Goal: Browse casually: Explore the website without a specific task or goal

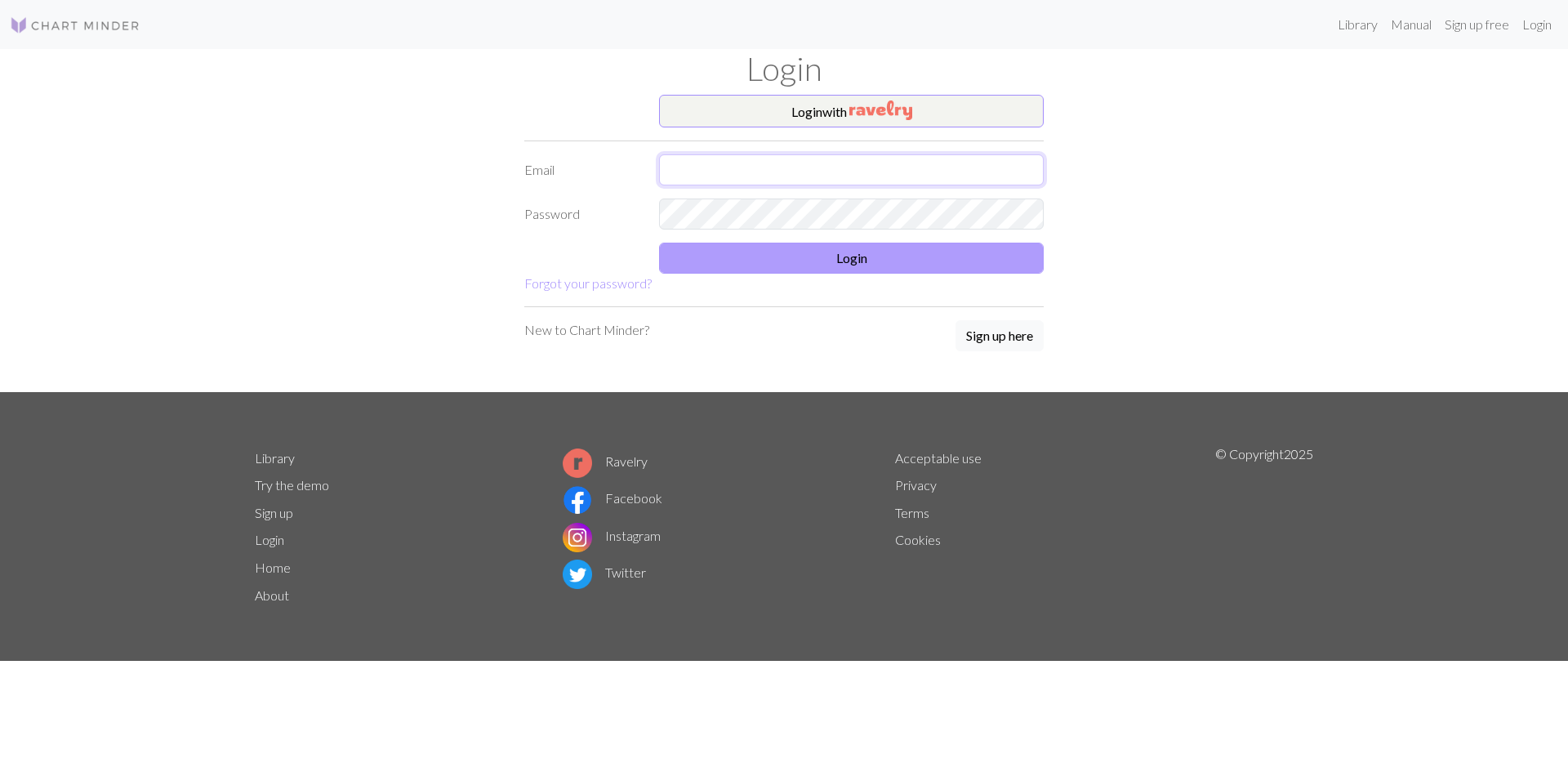
type input "jacquelin.millard@gmail.com"
click at [846, 260] on button "Login" at bounding box center [852, 257] width 385 height 31
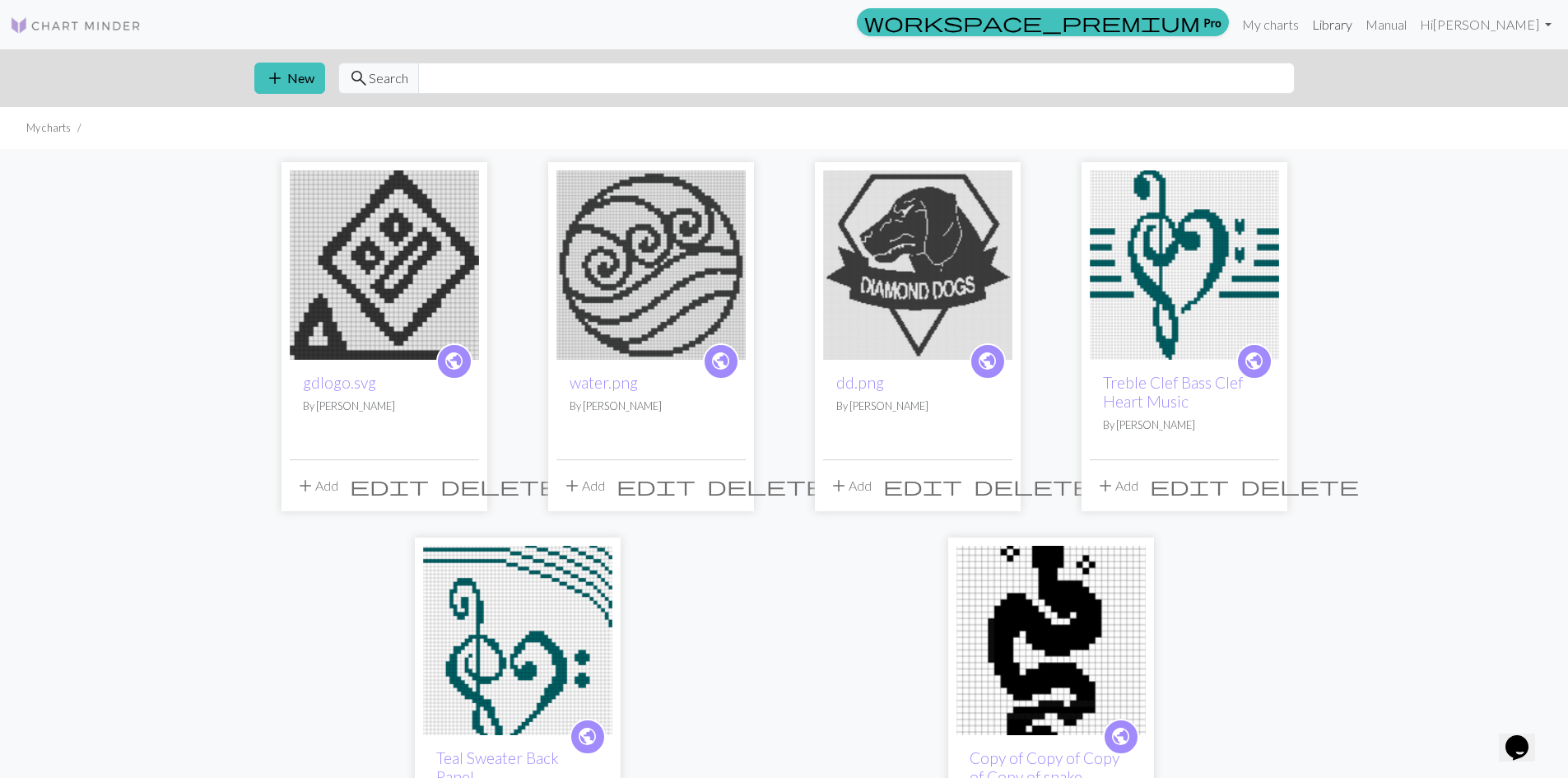
drag, startPoint x: 1398, startPoint y: 23, endPoint x: 1380, endPoint y: 39, distance: 24.1
click at [1359, 23] on link "Library" at bounding box center [1332, 24] width 53 height 33
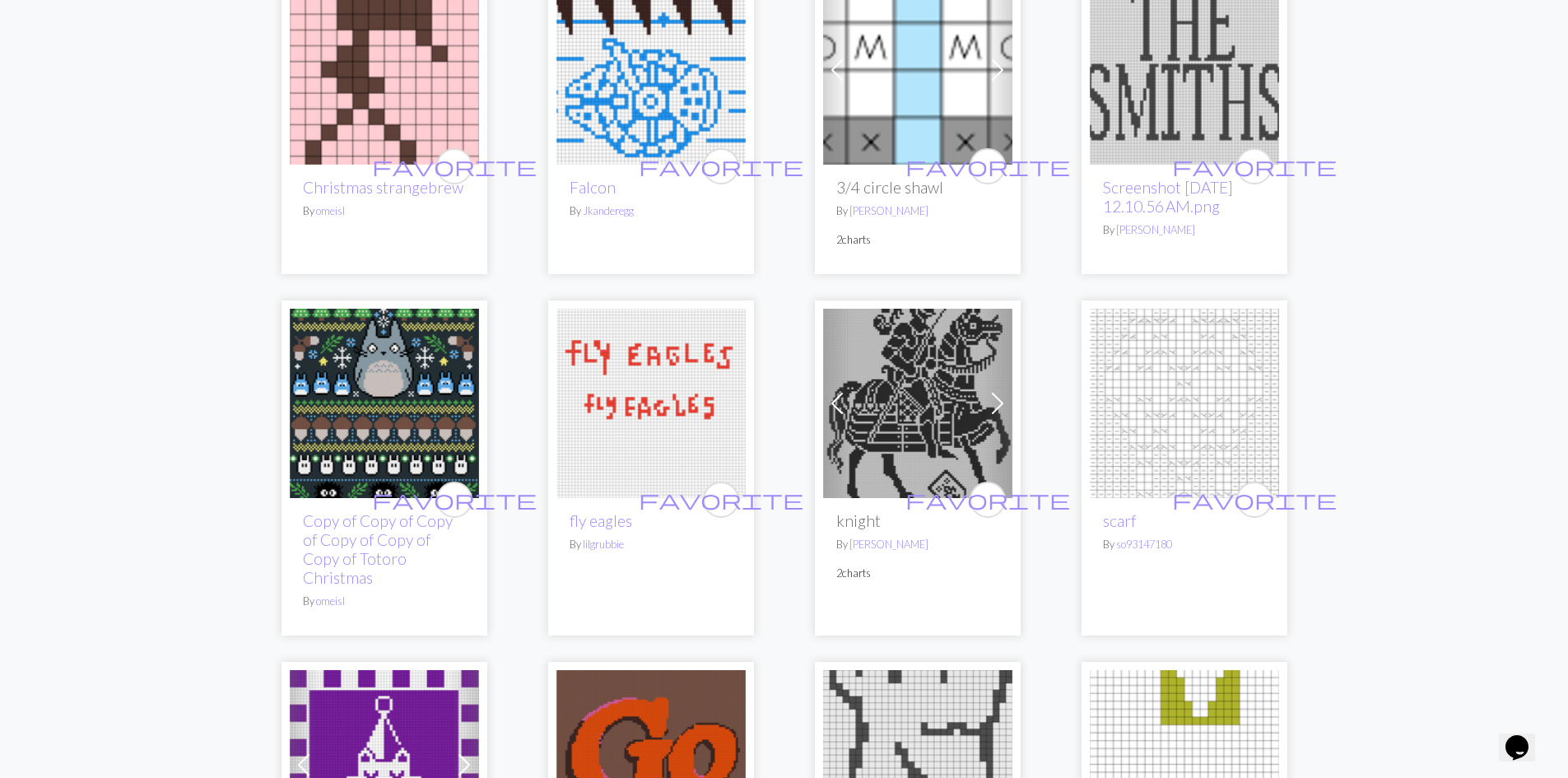
scroll to position [3375, 0]
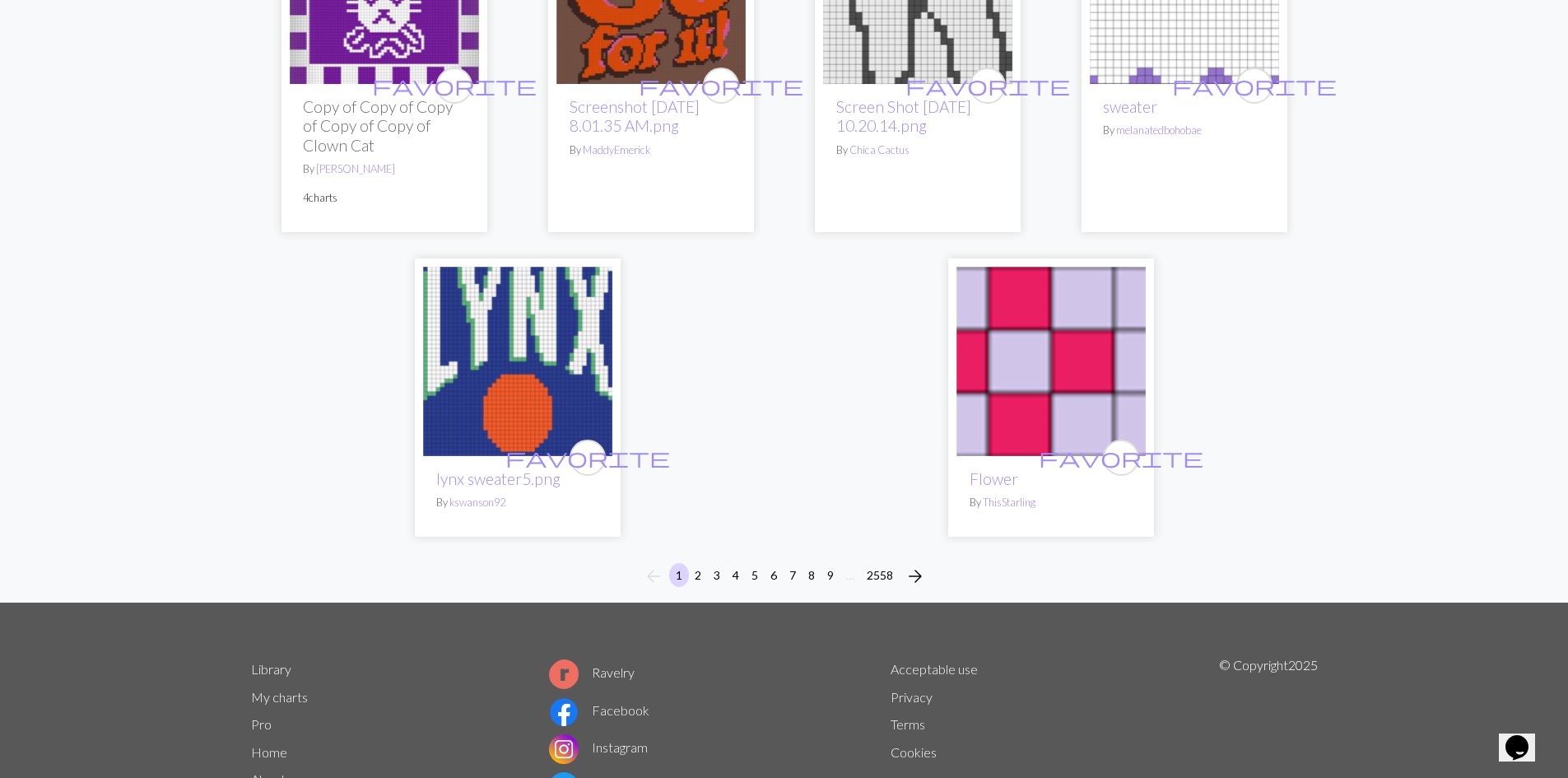
scroll to position [4198, 0]
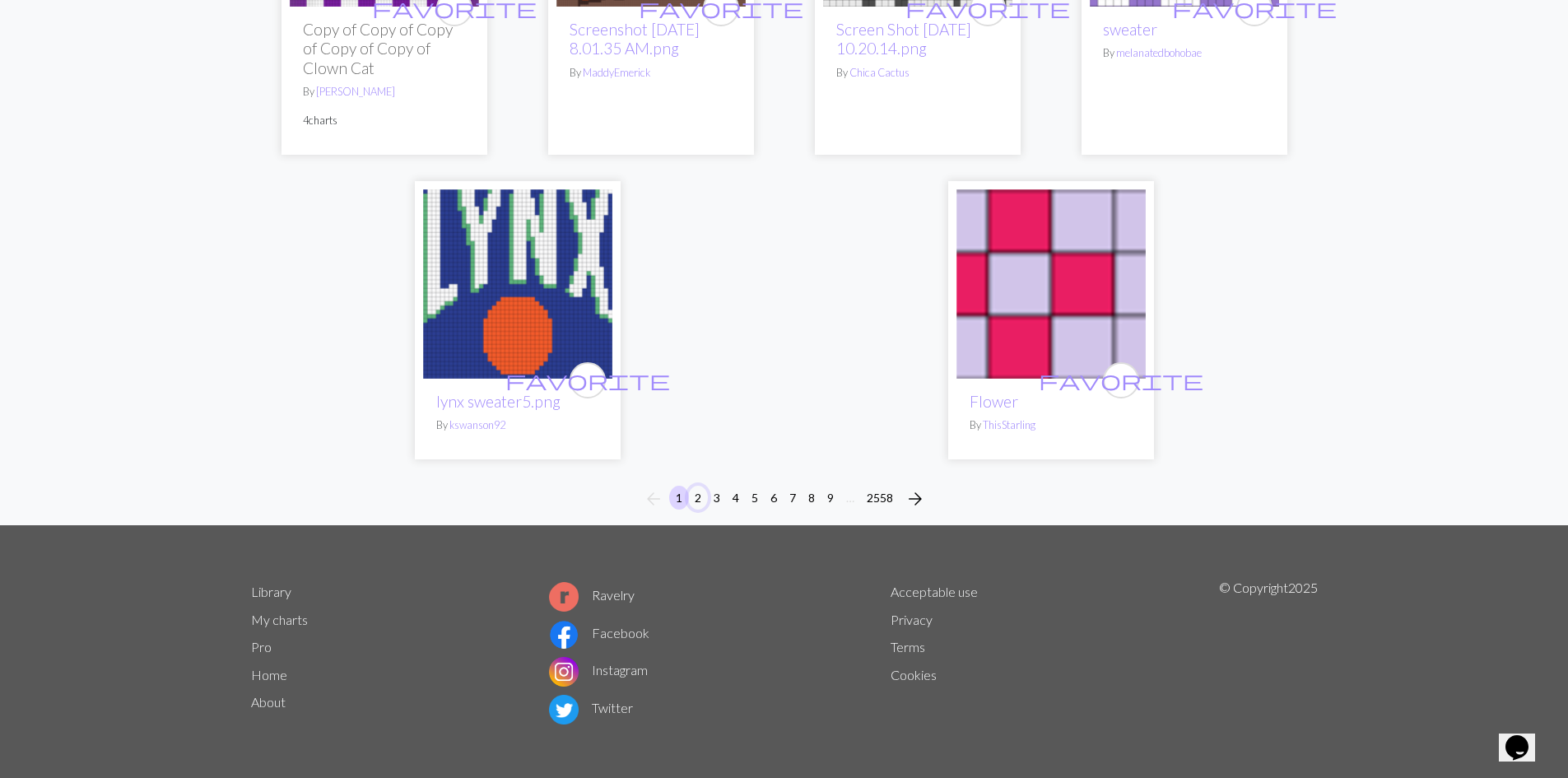
click at [706, 497] on button "2" at bounding box center [698, 497] width 19 height 24
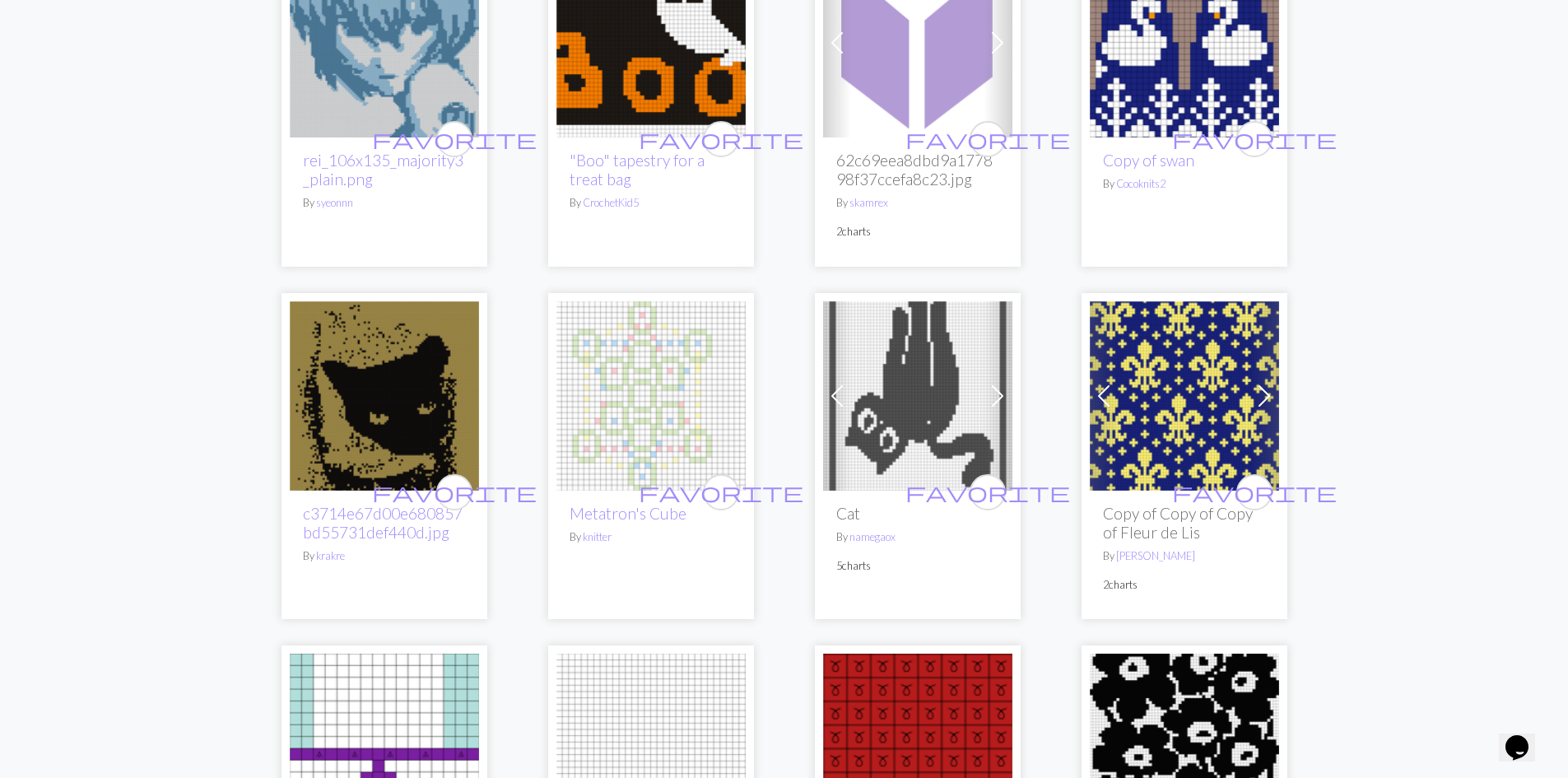
scroll to position [329, 0]
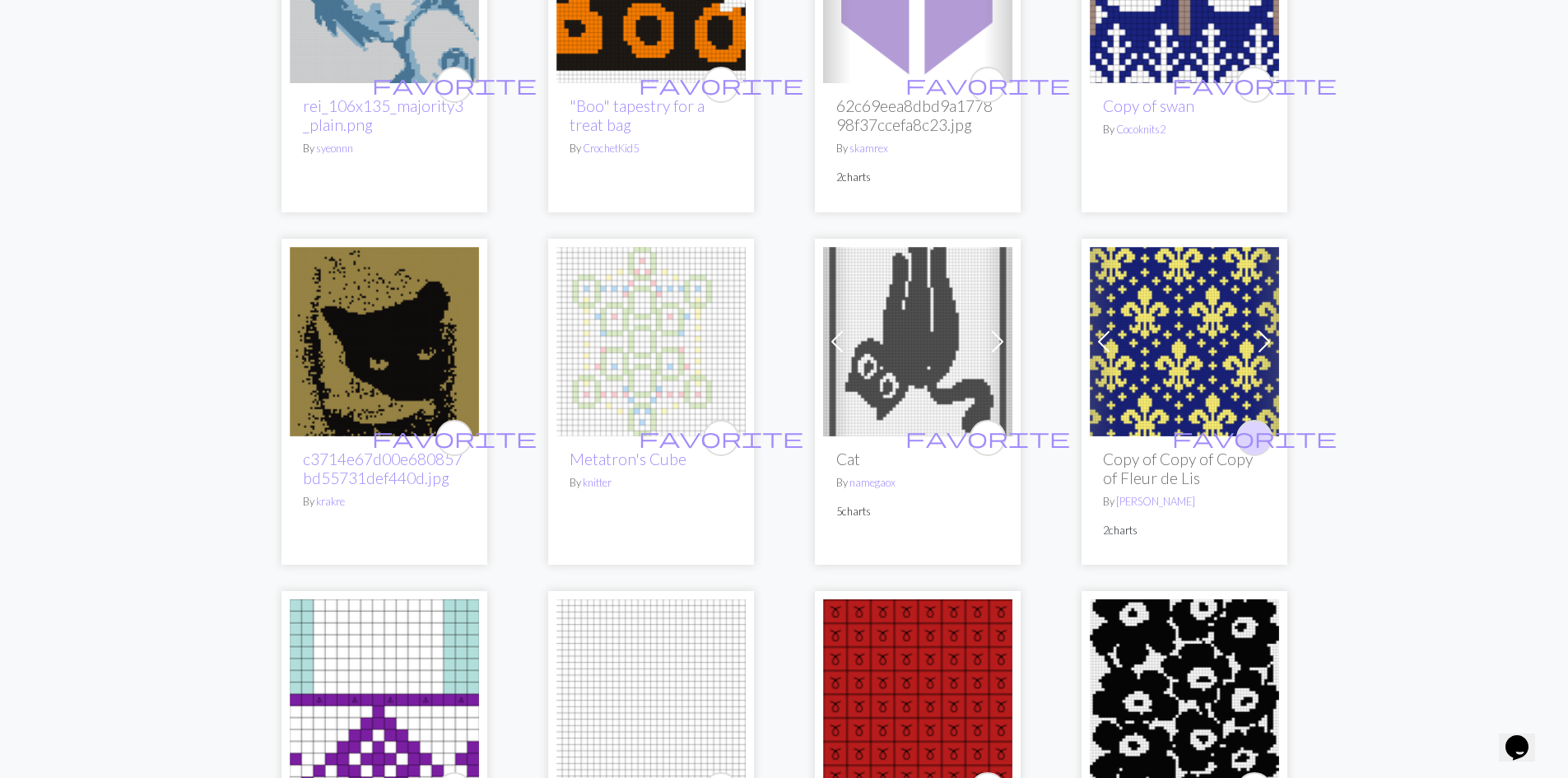
click at [1242, 435] on button "favorite" at bounding box center [1254, 437] width 36 height 36
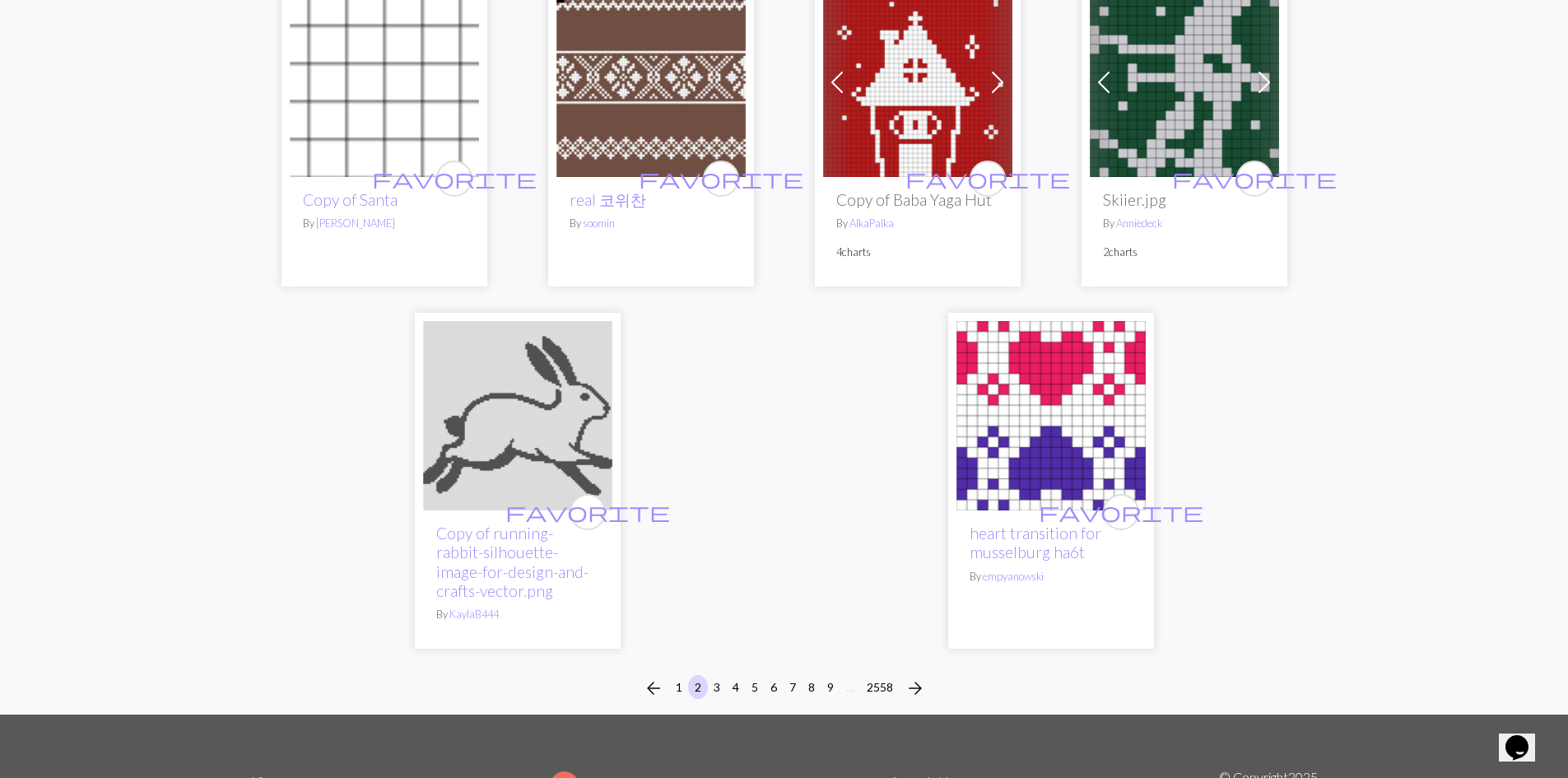
scroll to position [4033, 0]
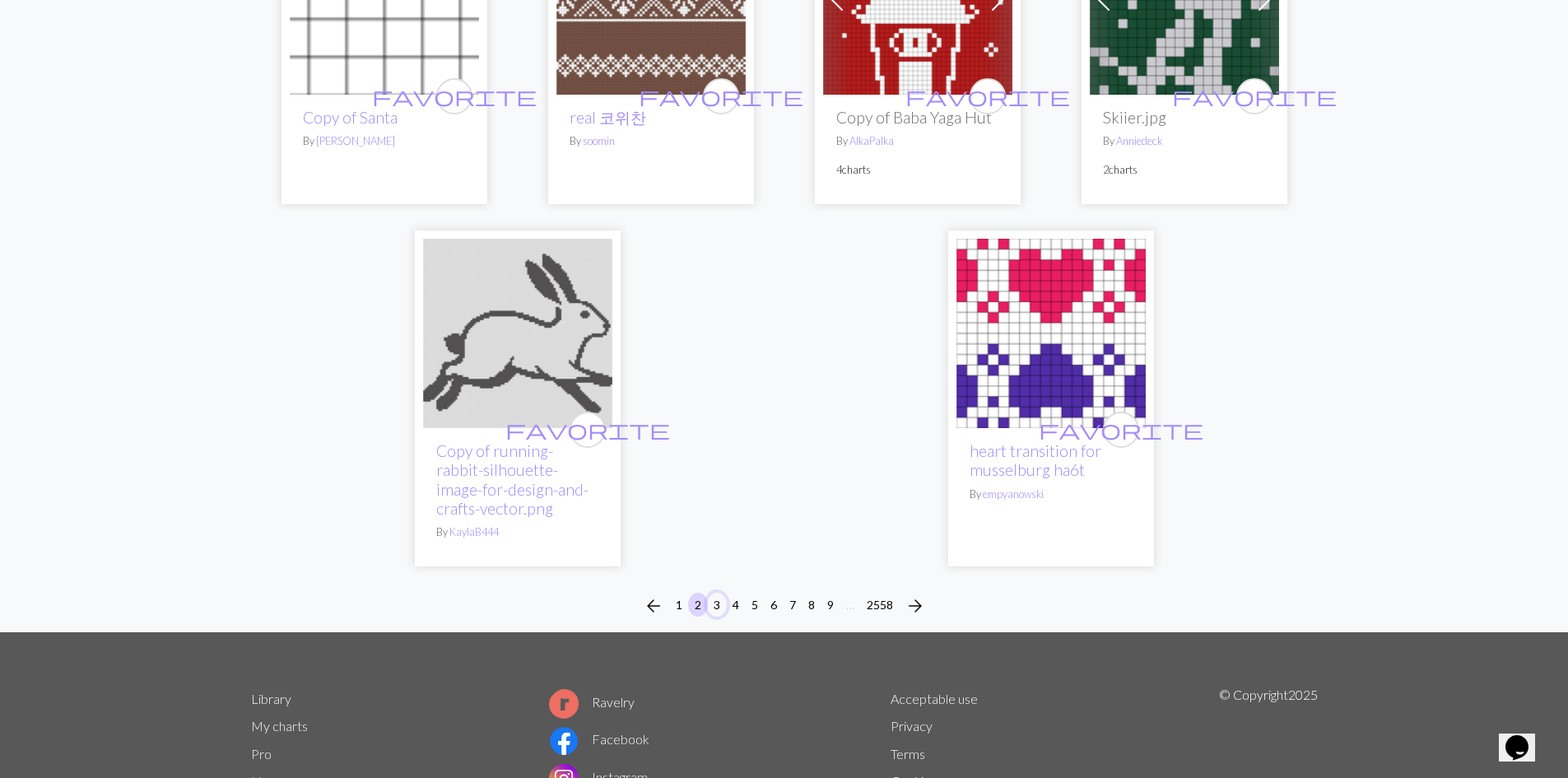
click at [712, 598] on button "3" at bounding box center [717, 605] width 19 height 24
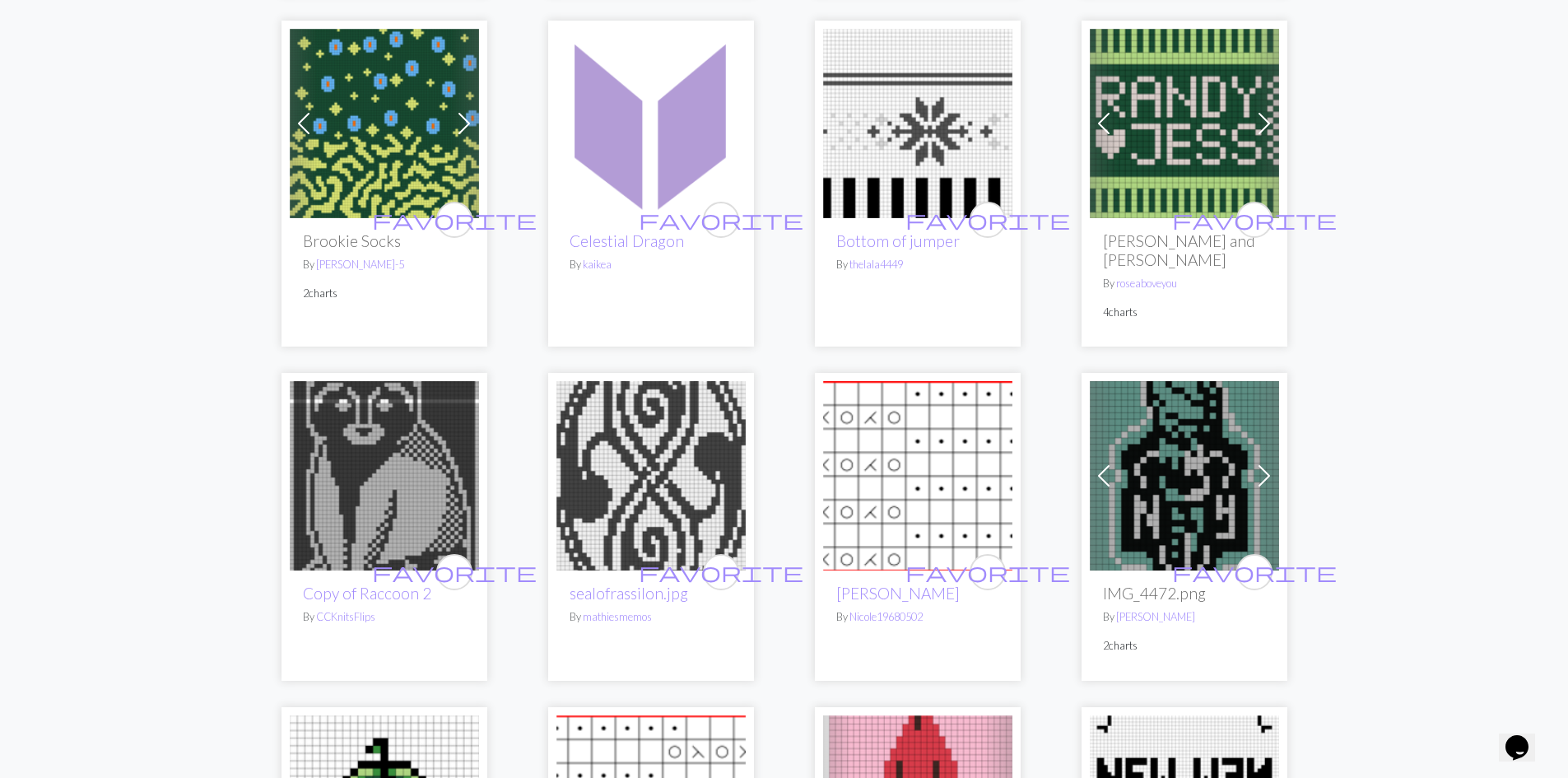
scroll to position [659, 0]
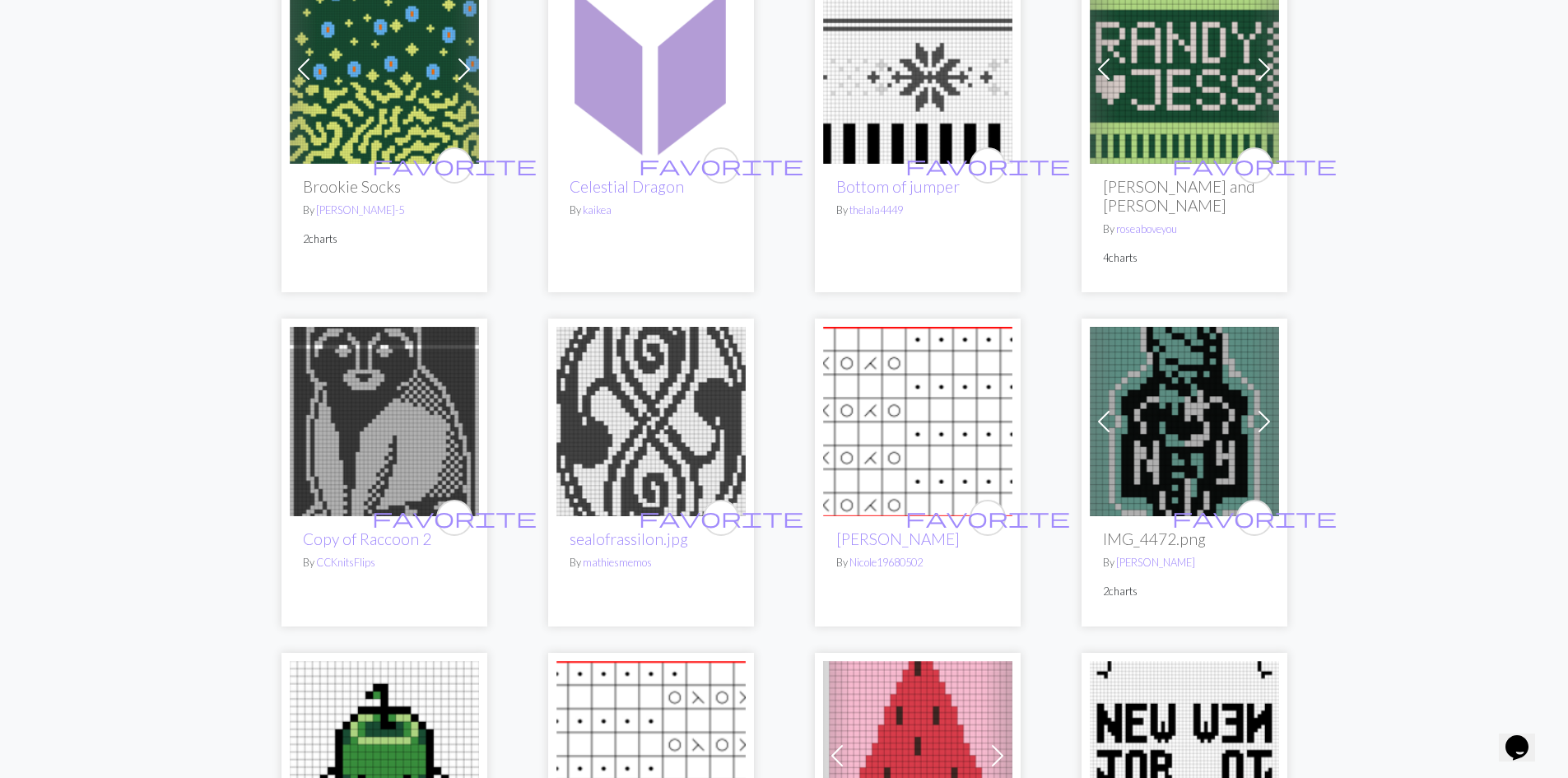
click at [1268, 408] on span at bounding box center [1264, 421] width 27 height 27
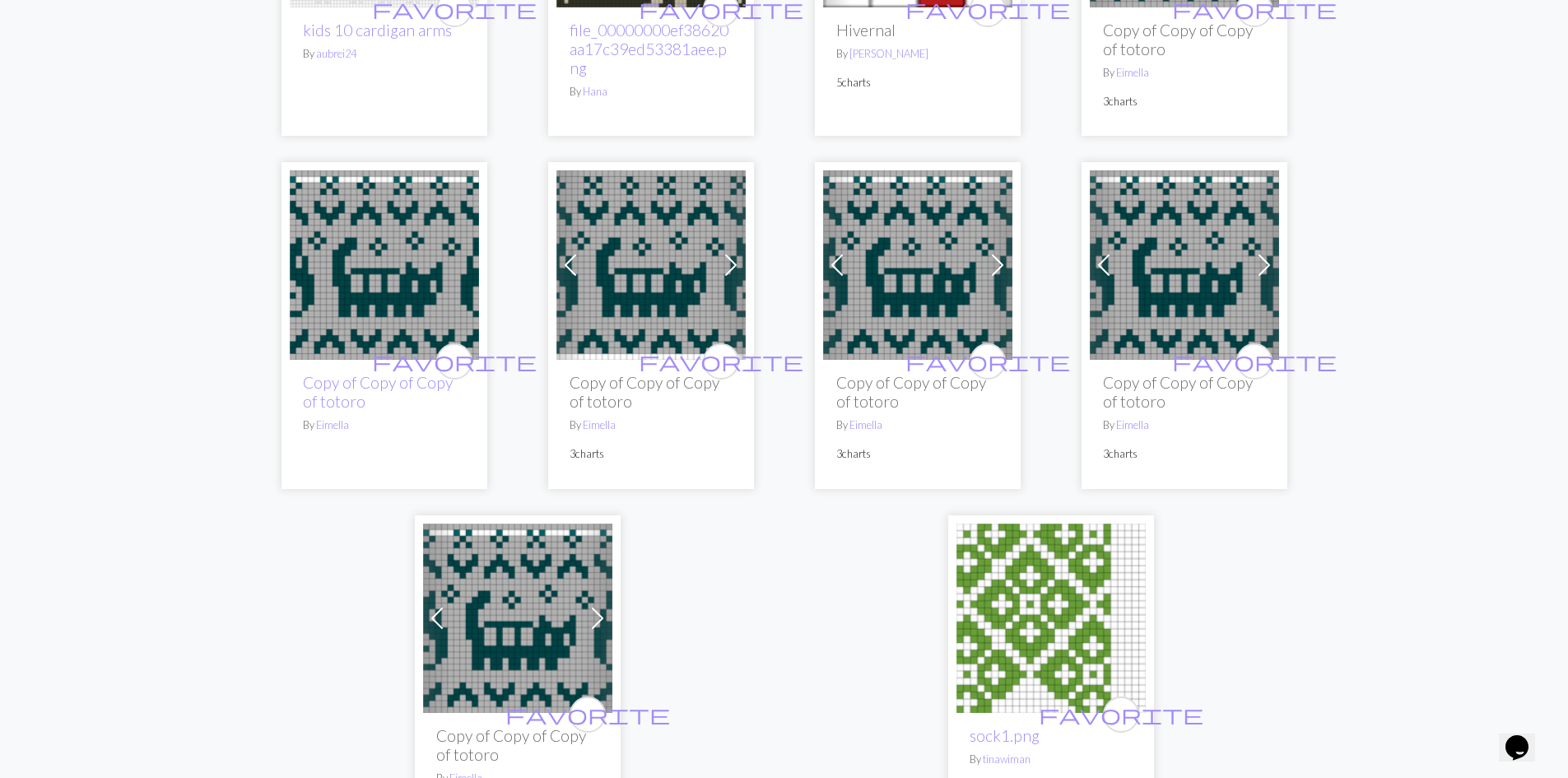
scroll to position [4033, 0]
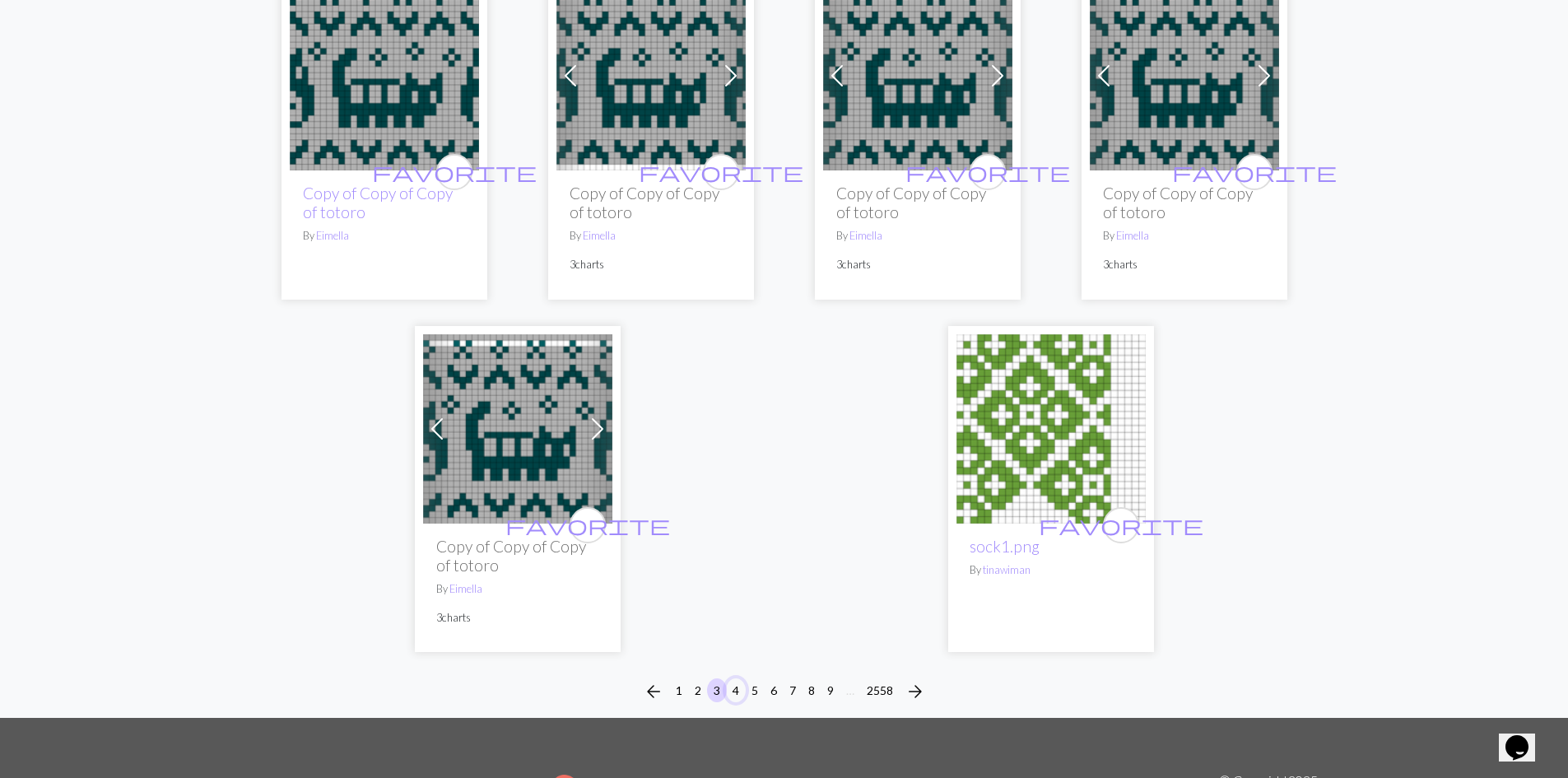
click at [739, 678] on button "4" at bounding box center [735, 689] width 19 height 24
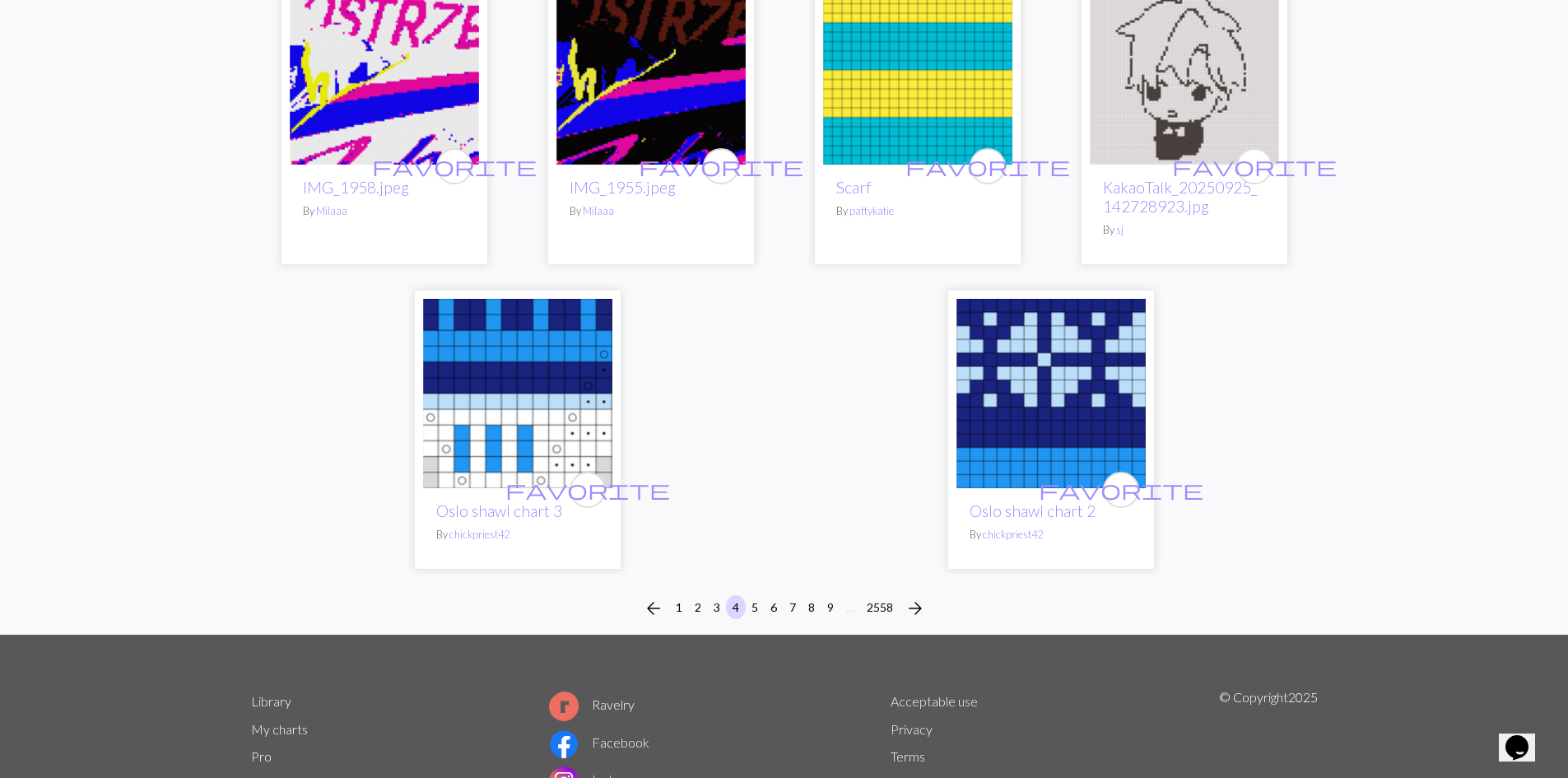
scroll to position [3951, 0]
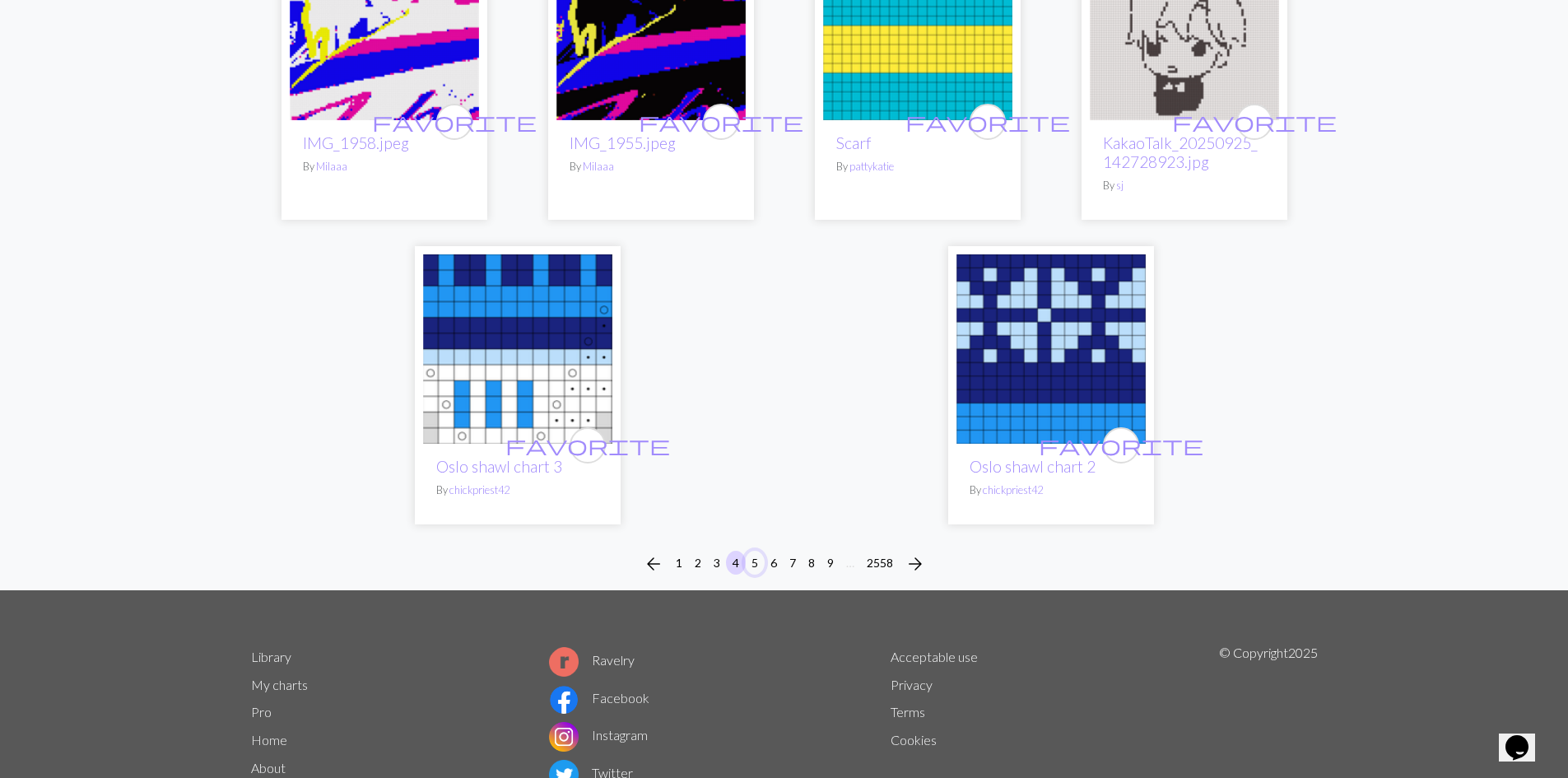
click at [759, 567] on button "5" at bounding box center [755, 562] width 19 height 24
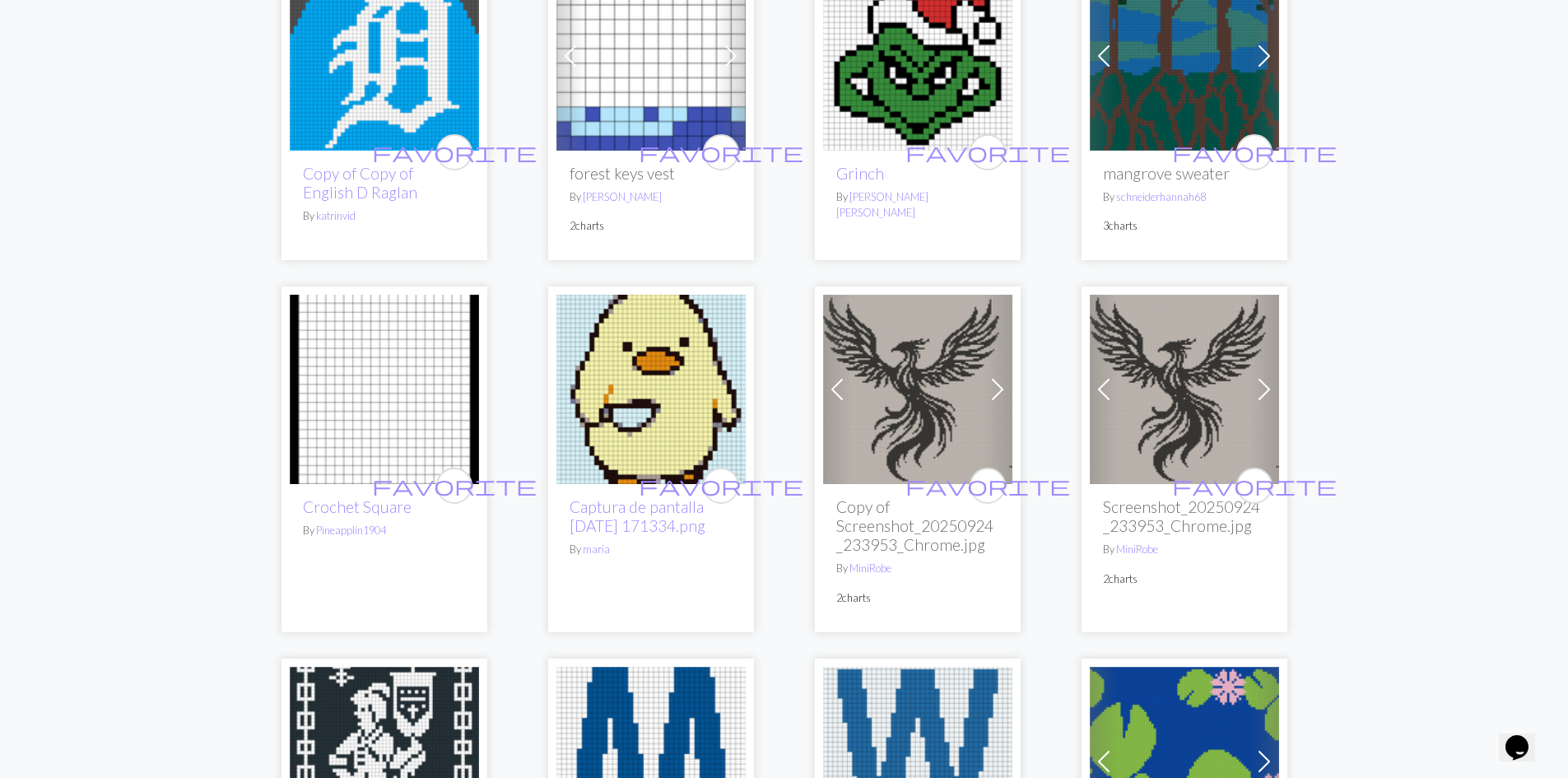
scroll to position [1729, 0]
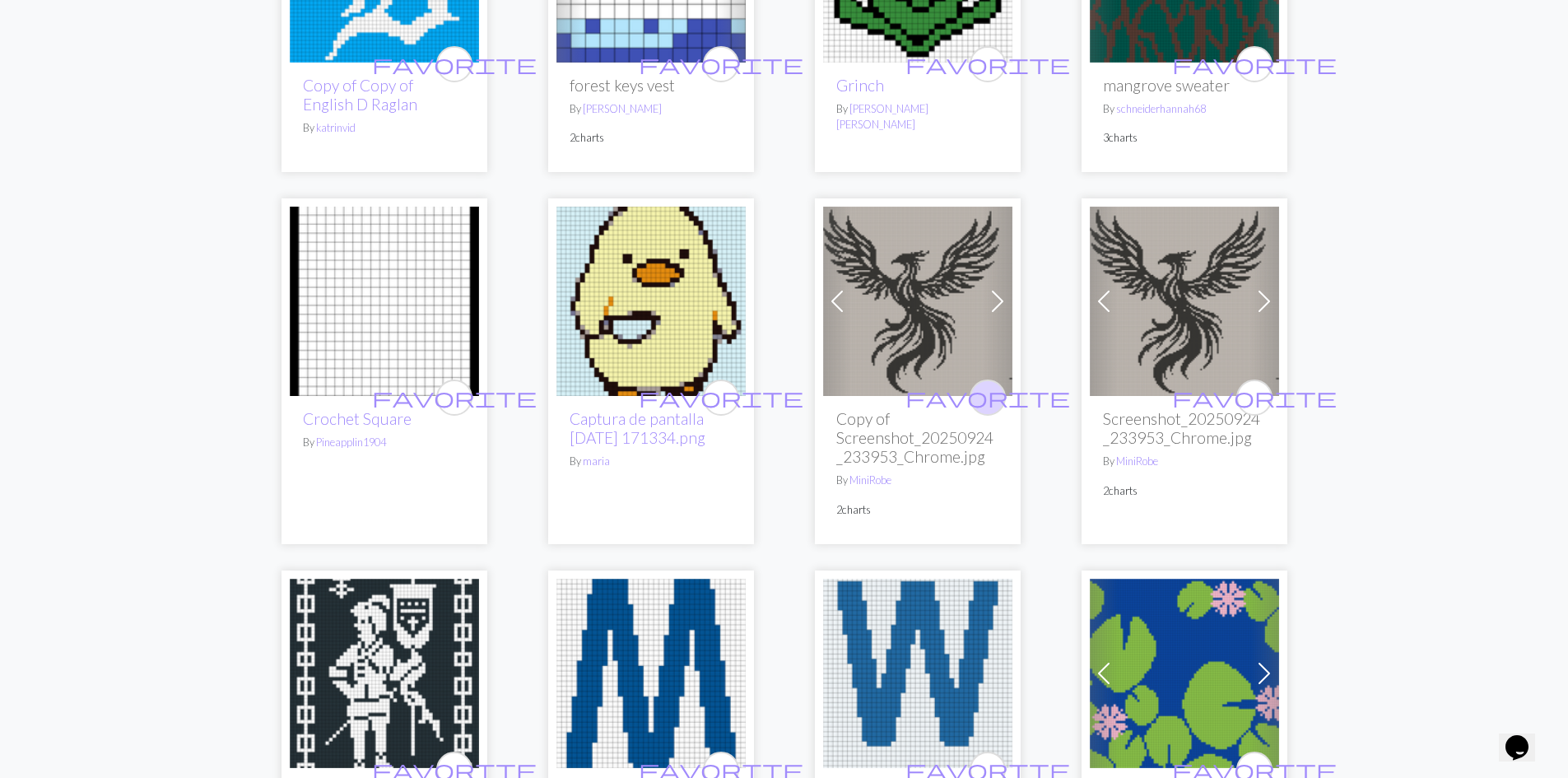
click at [983, 384] on span "favorite" at bounding box center [988, 397] width 165 height 26
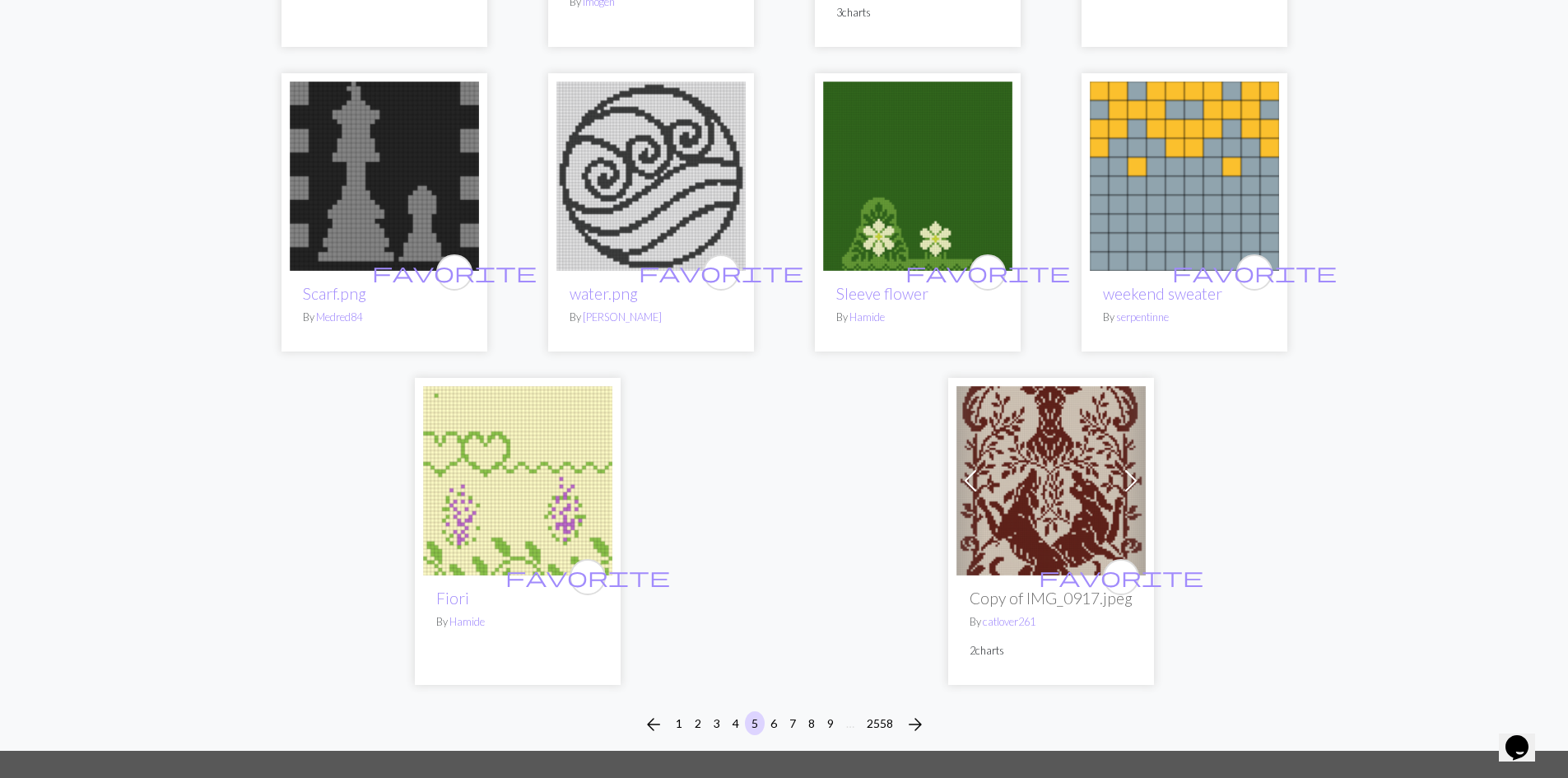
scroll to position [3951, 0]
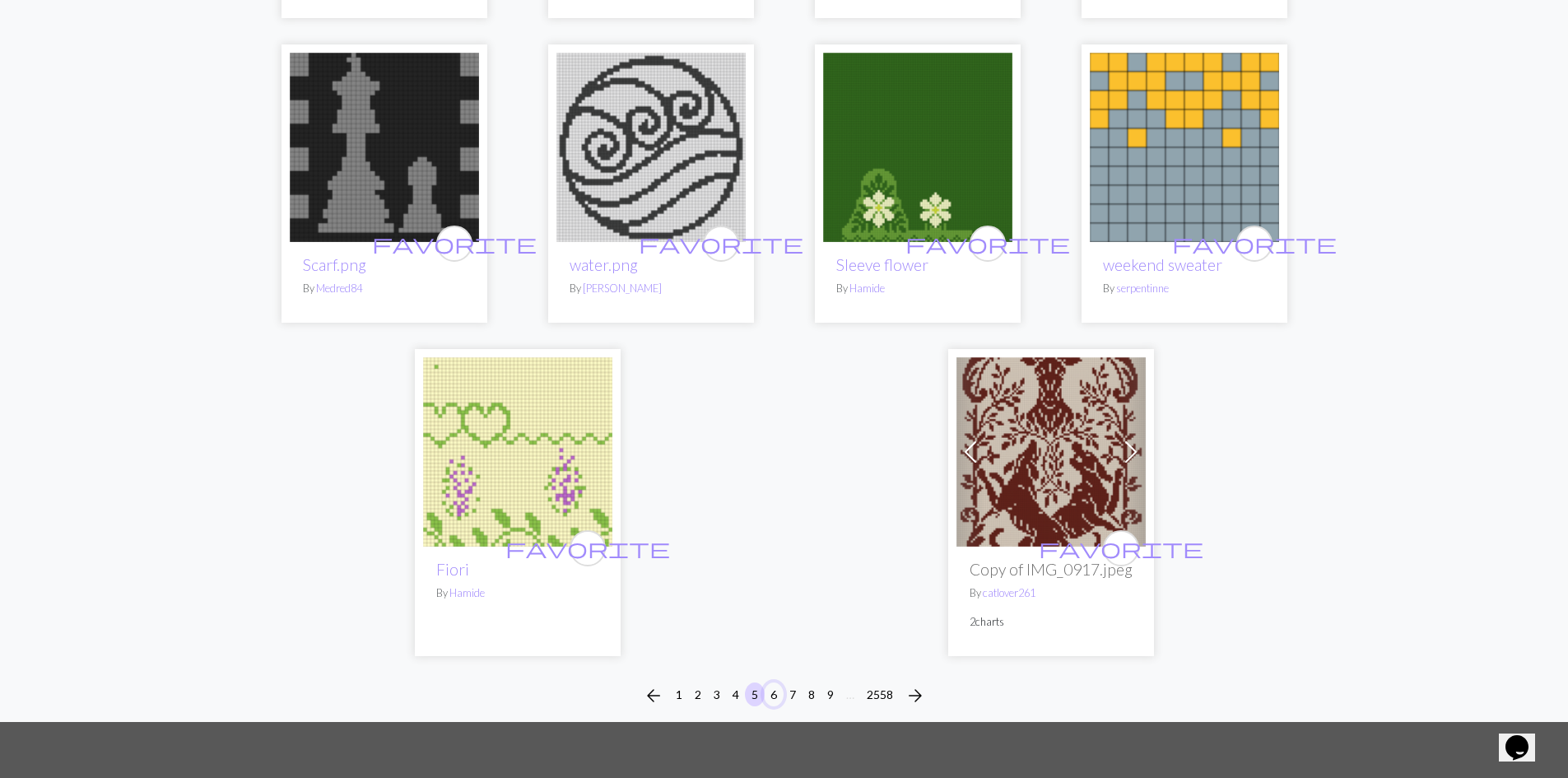
click at [771, 682] on button "6" at bounding box center [773, 694] width 19 height 24
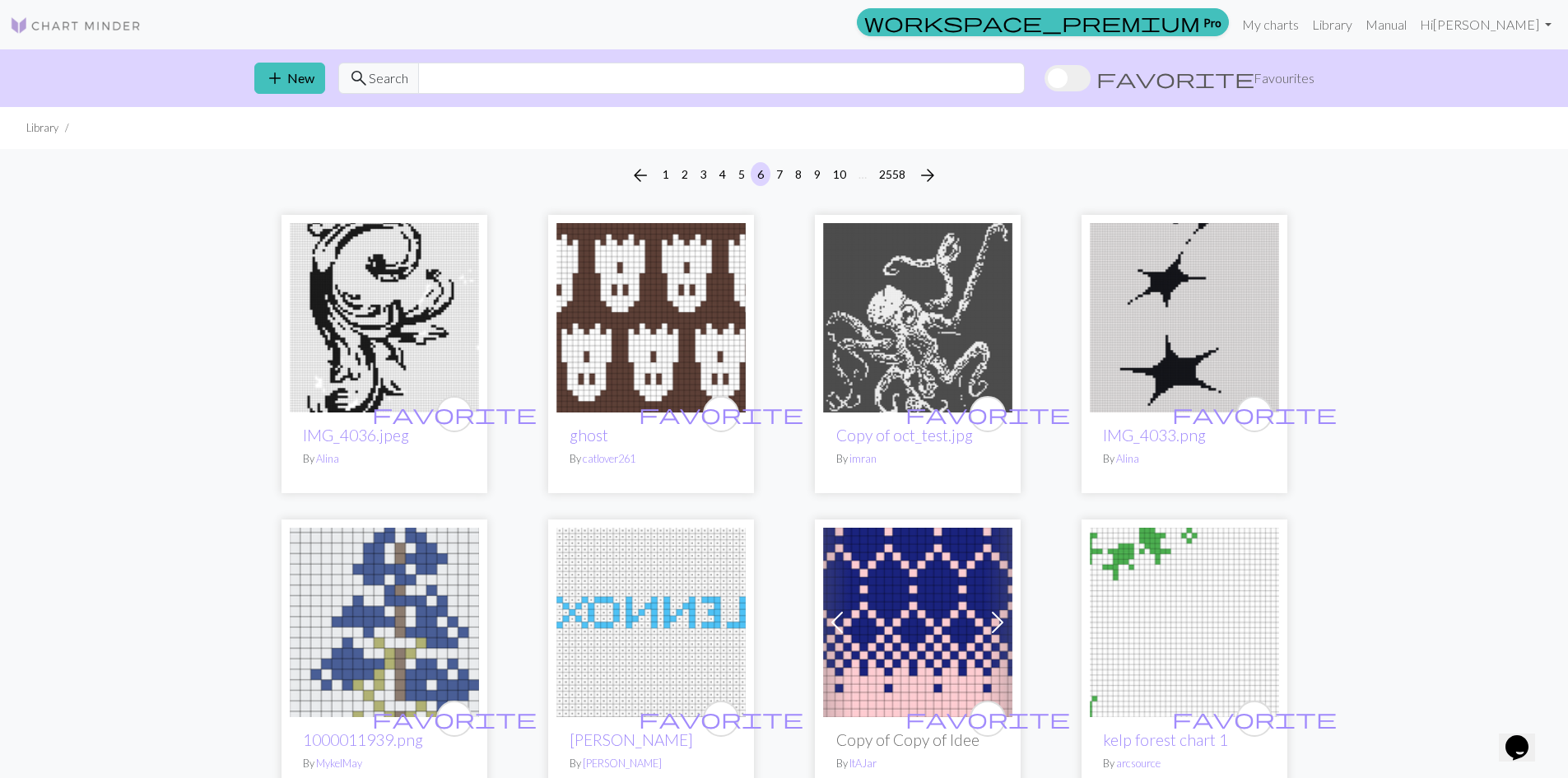
click at [1285, 76] on span "Favourites" at bounding box center [1284, 78] width 61 height 19
click at [1044, 80] on input "favorite Favourites" at bounding box center [1044, 80] width 0 height 0
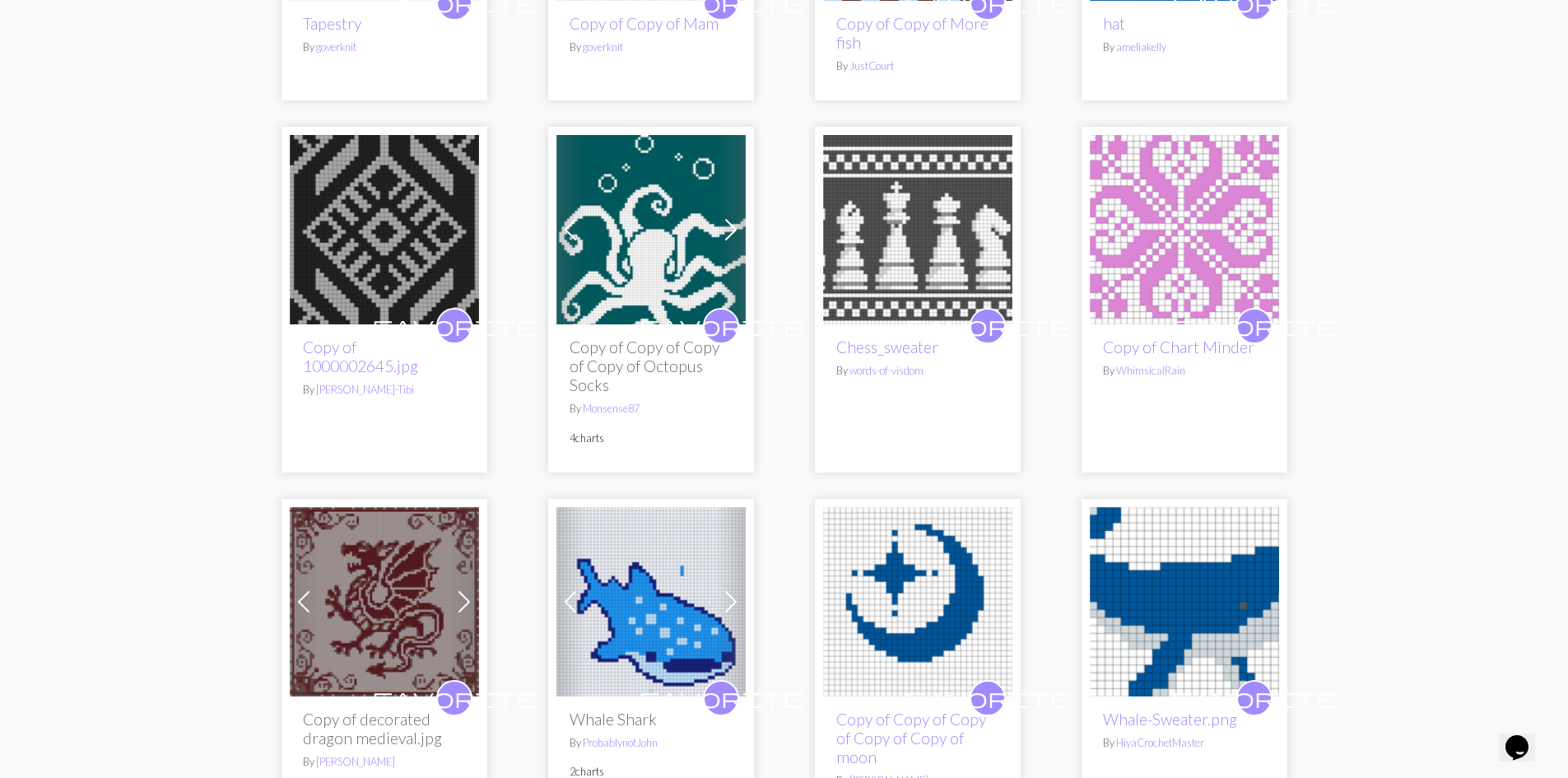
scroll to position [2552, 0]
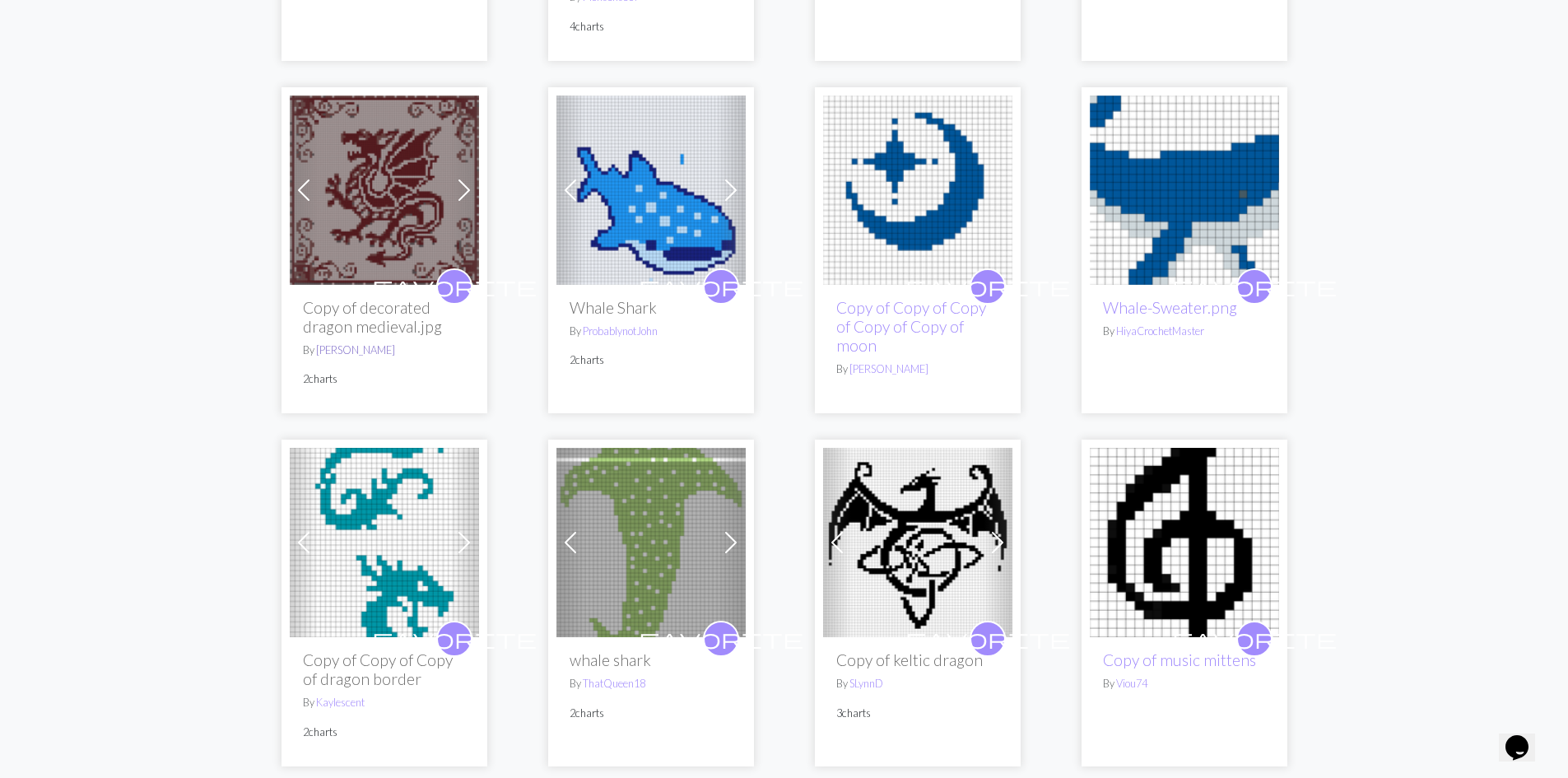
click at [319, 343] on link "lucy" at bounding box center [355, 350] width 79 height 13
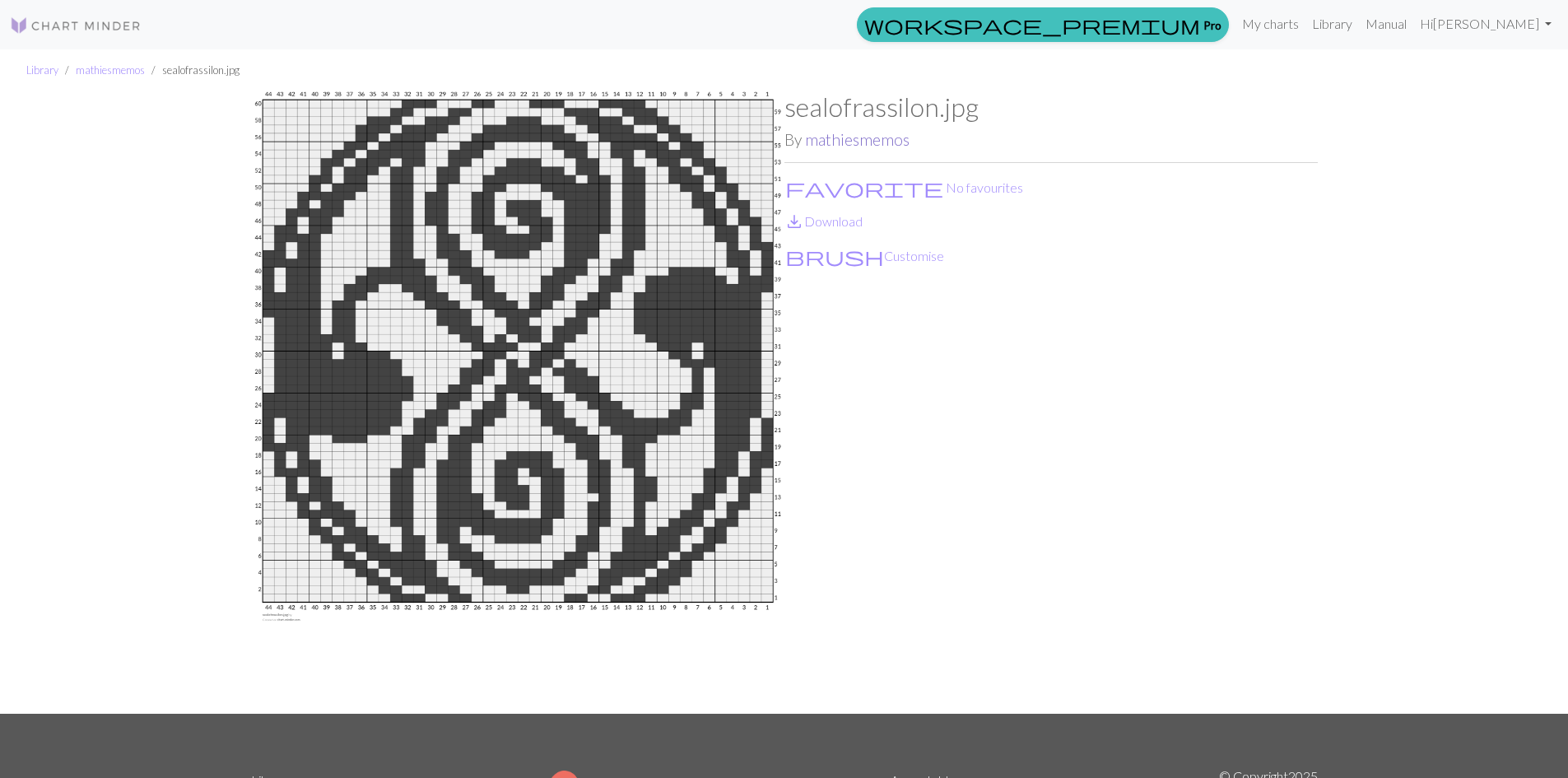
click at [819, 139] on link "mathiesmemos" at bounding box center [857, 139] width 104 height 19
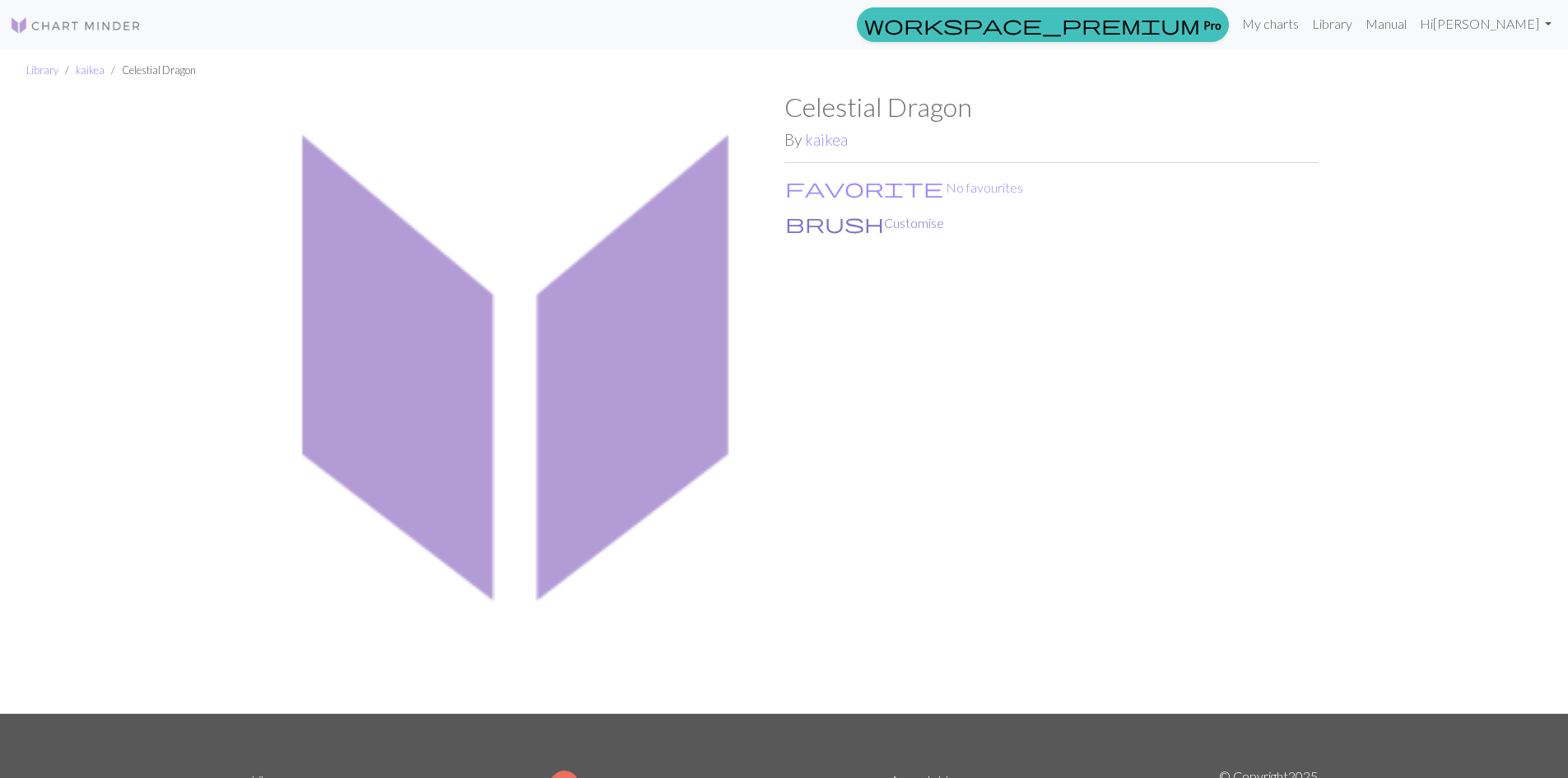
click at [822, 221] on button "brush Customise" at bounding box center [864, 223] width 160 height 21
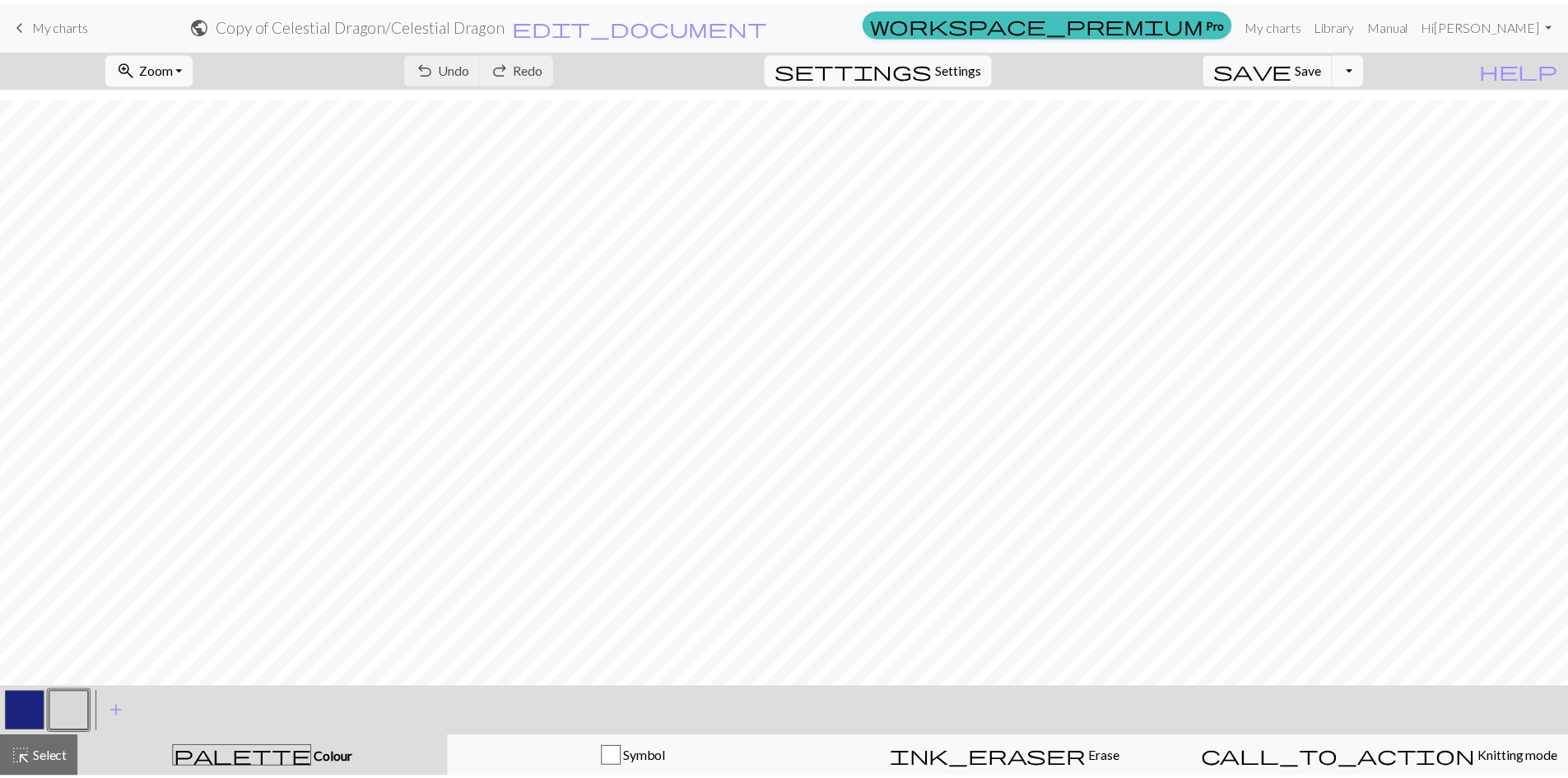
scroll to position [329, 0]
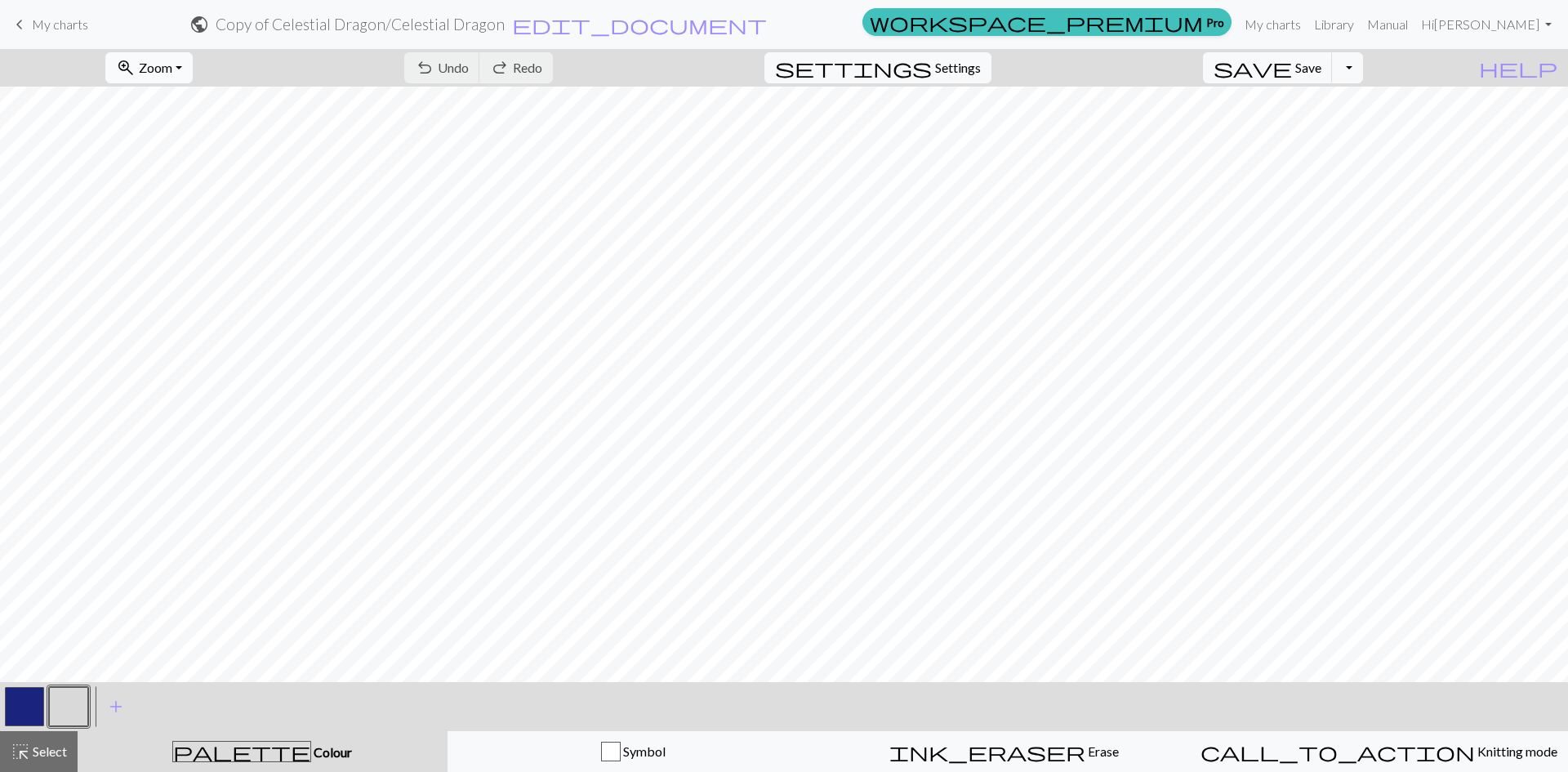
click at [172, 67] on span "Zoom" at bounding box center [155, 68] width 33 height 16
click at [195, 108] on button "Fit all" at bounding box center [170, 104] width 129 height 26
click at [1307, 32] on link "My charts" at bounding box center [1272, 24] width 69 height 32
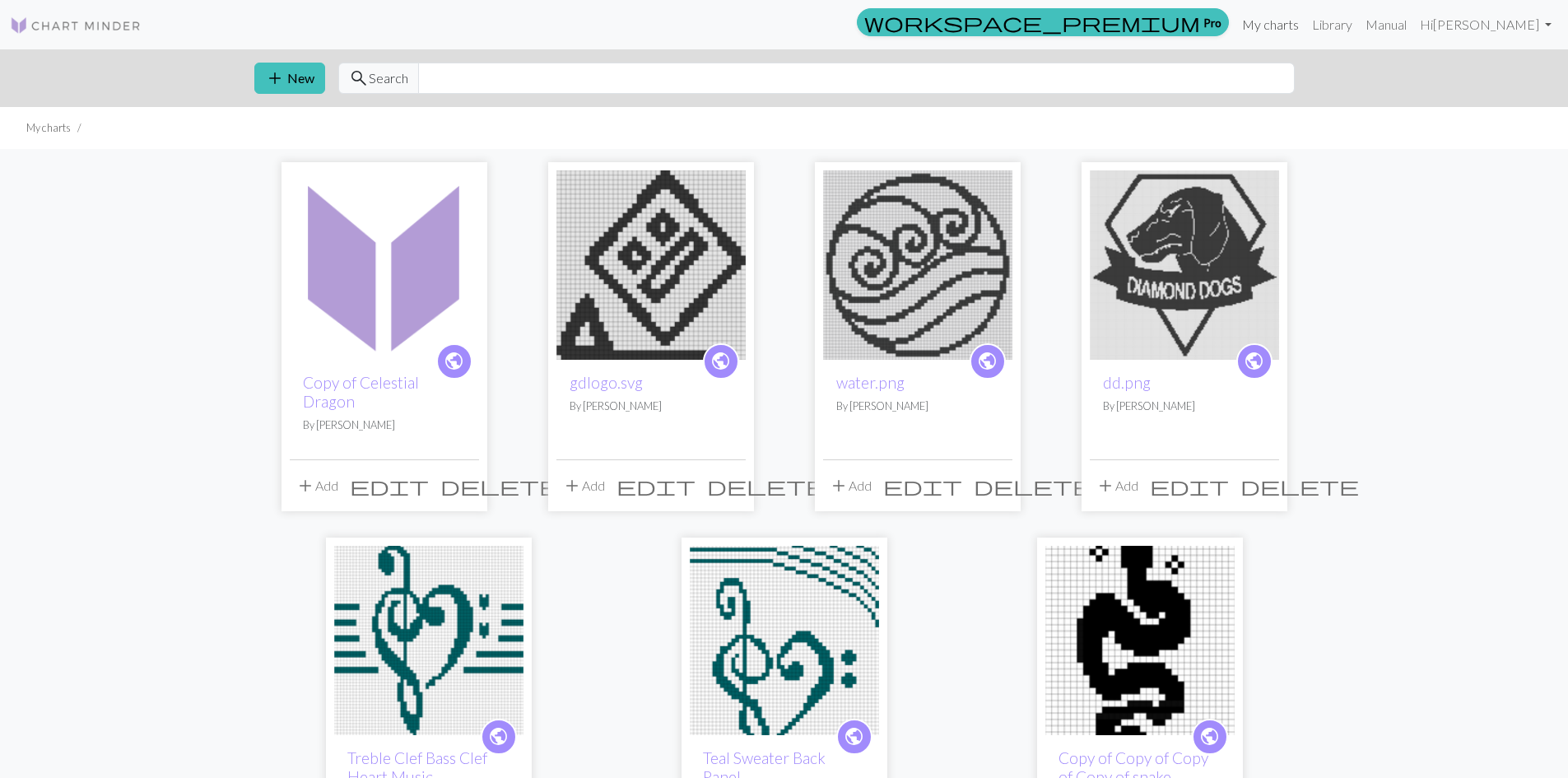
scroll to position [82, 0]
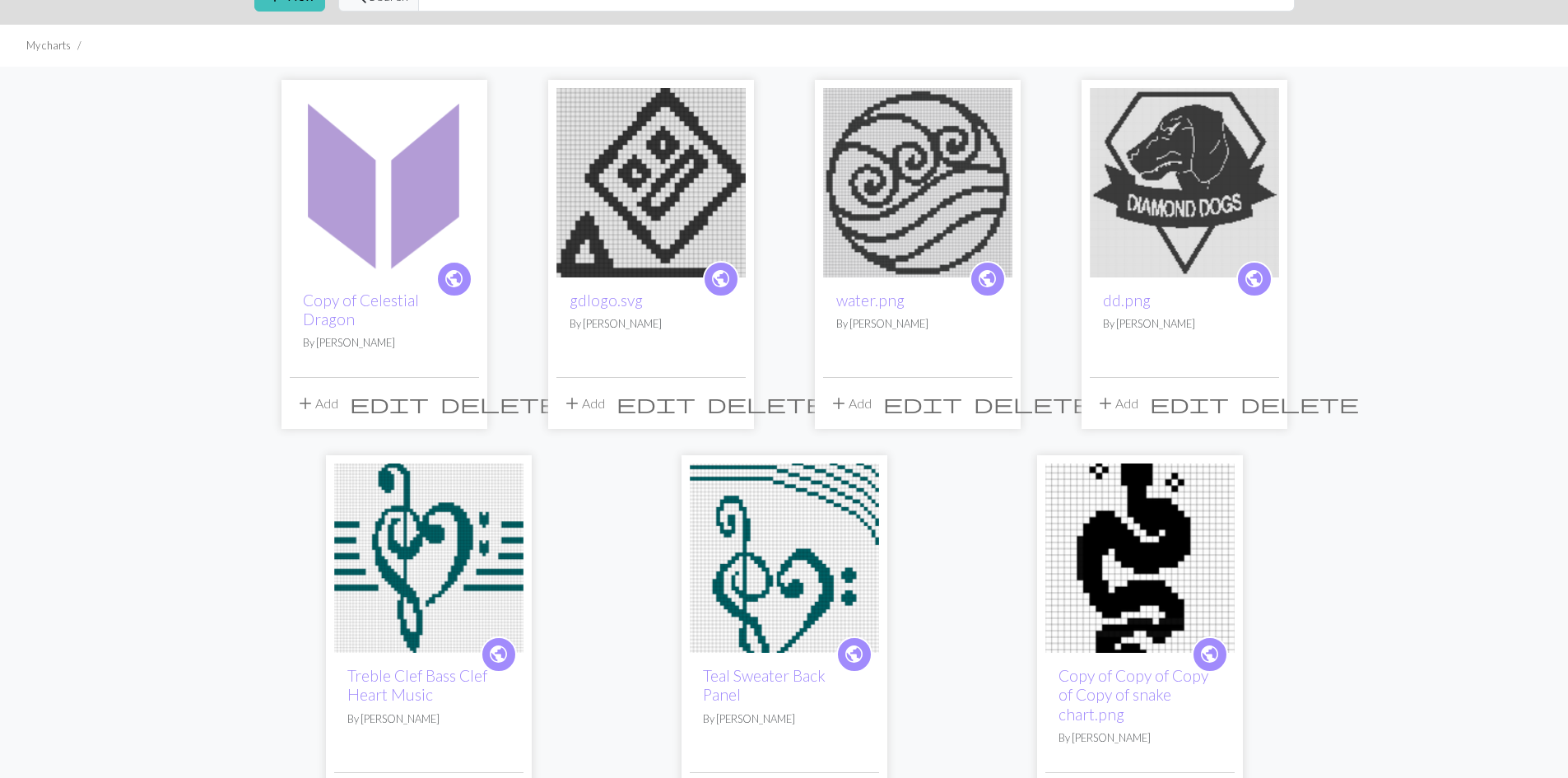
click at [469, 405] on span "delete" at bounding box center [500, 404] width 119 height 23
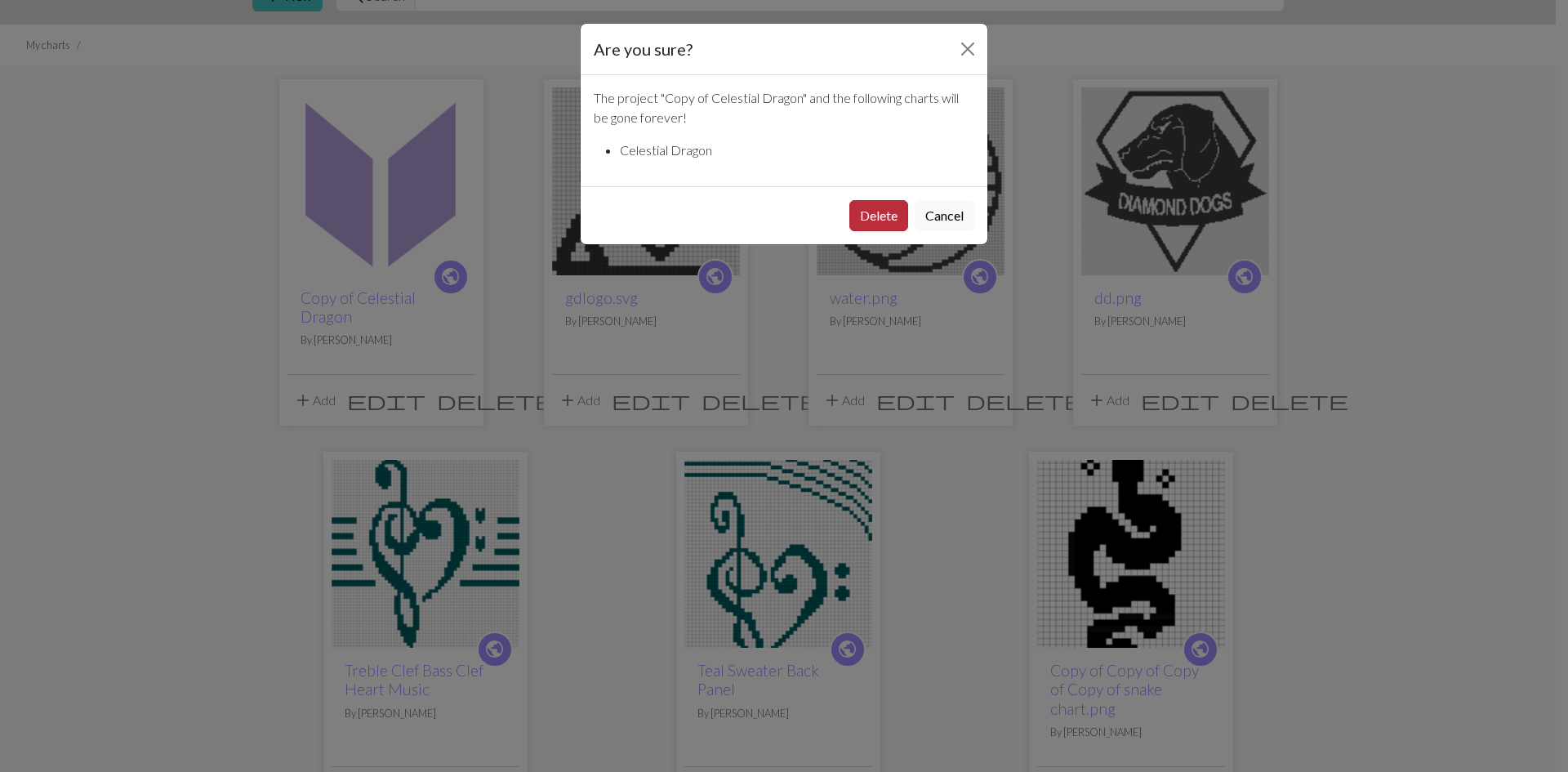
click at [871, 205] on button "Delete" at bounding box center [878, 215] width 59 height 31
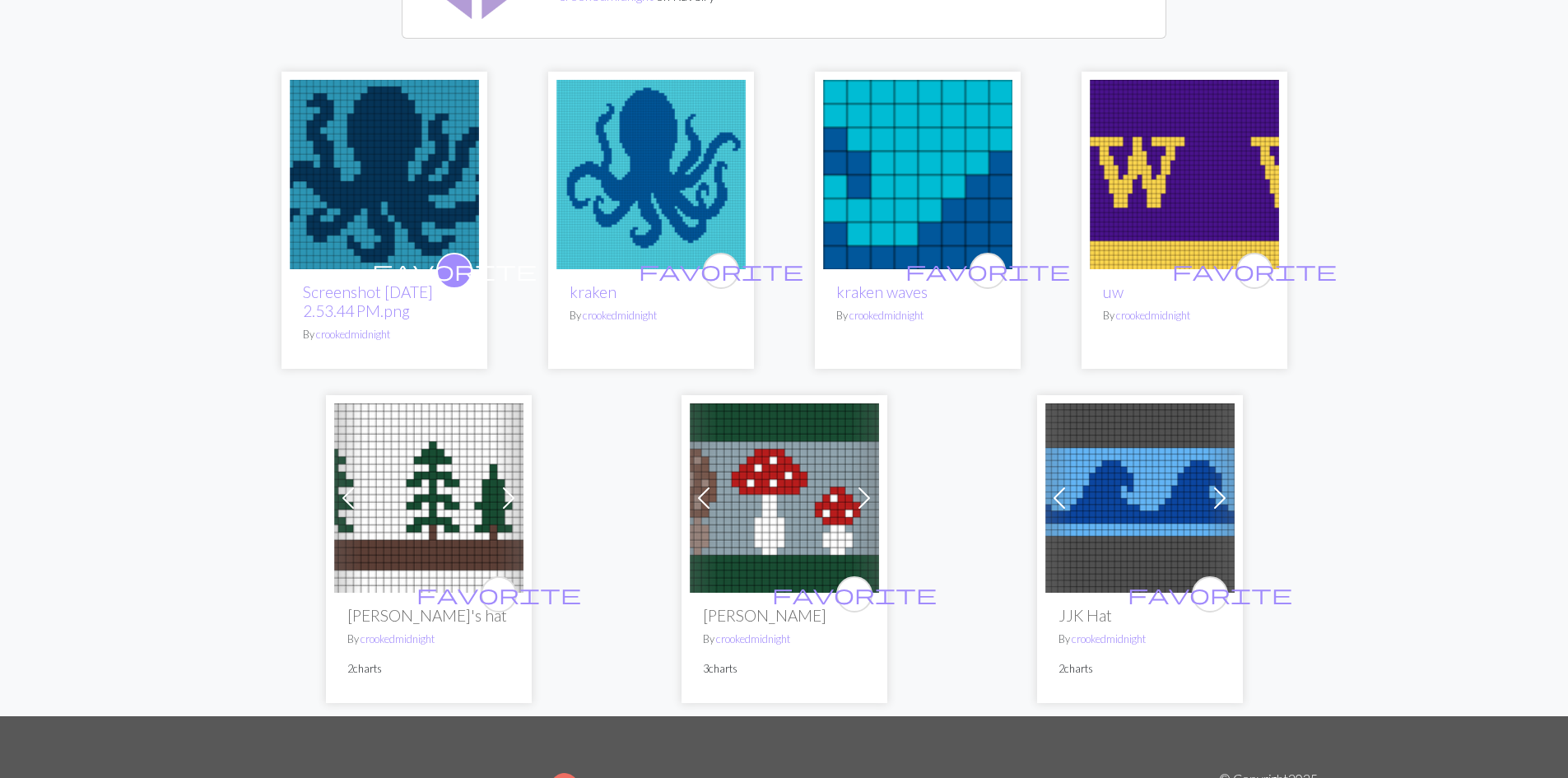
scroll to position [6, 0]
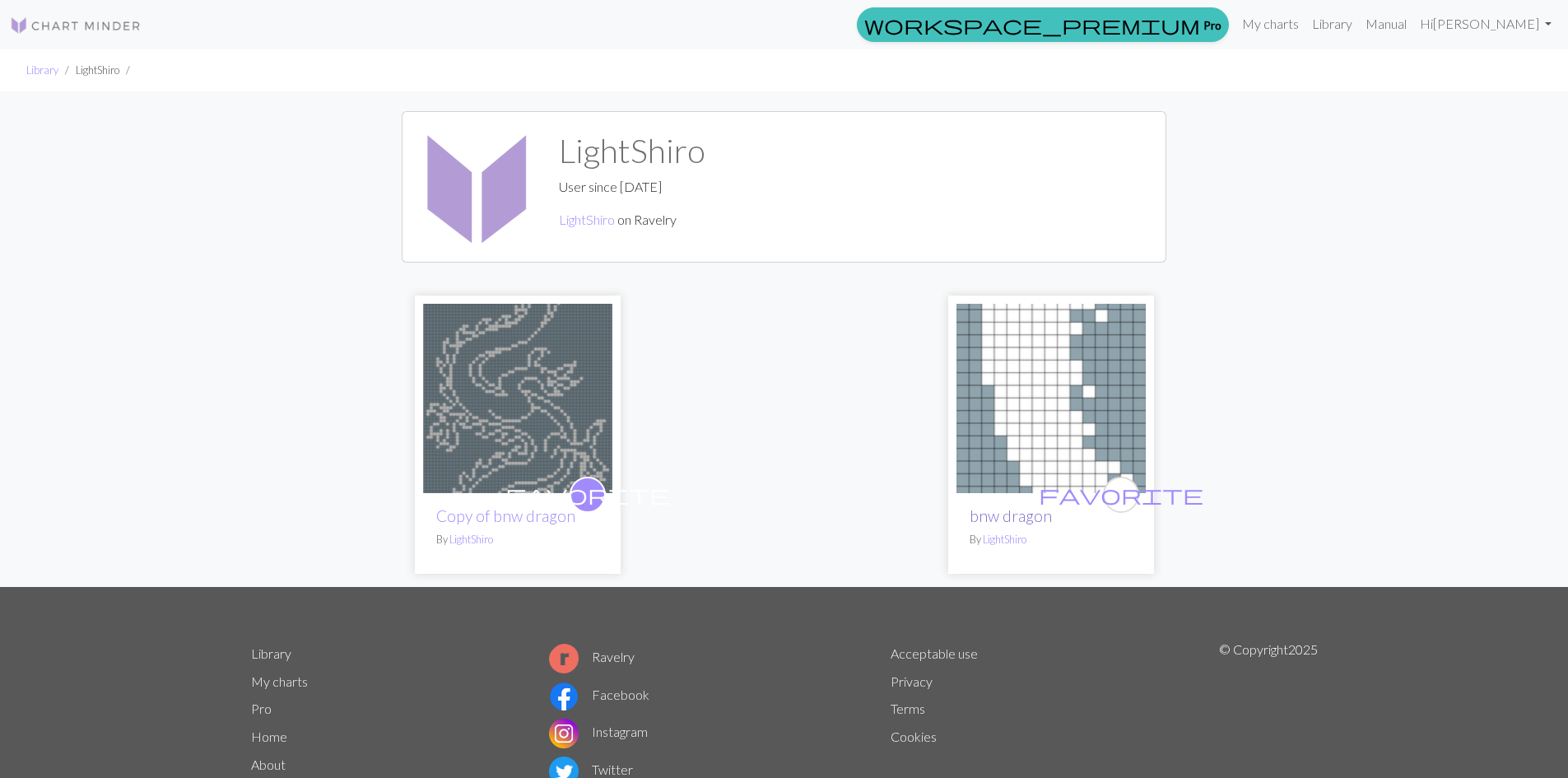
click at [1020, 523] on link "bnw dragon" at bounding box center [1011, 515] width 82 height 19
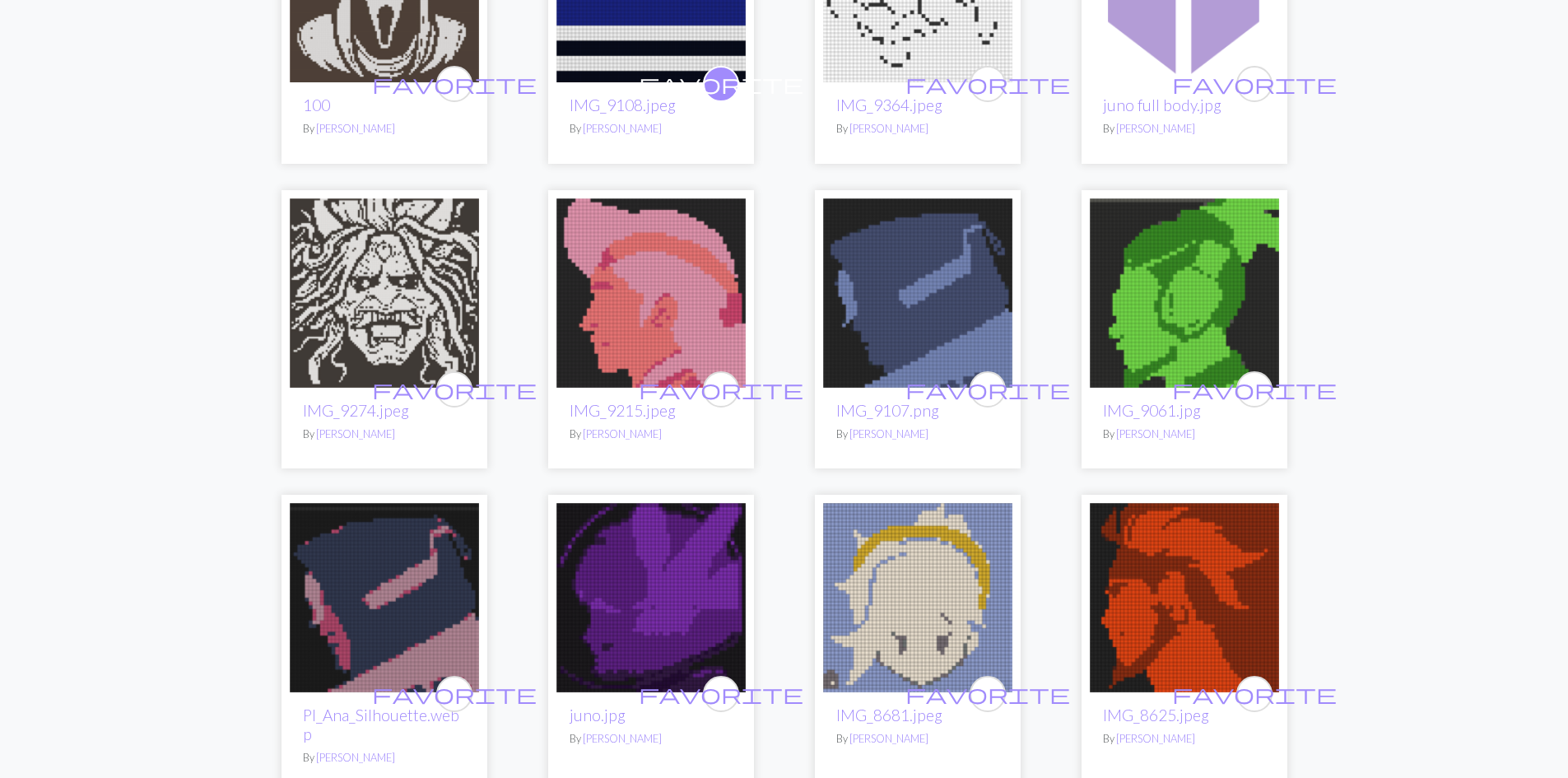
scroll to position [905, 0]
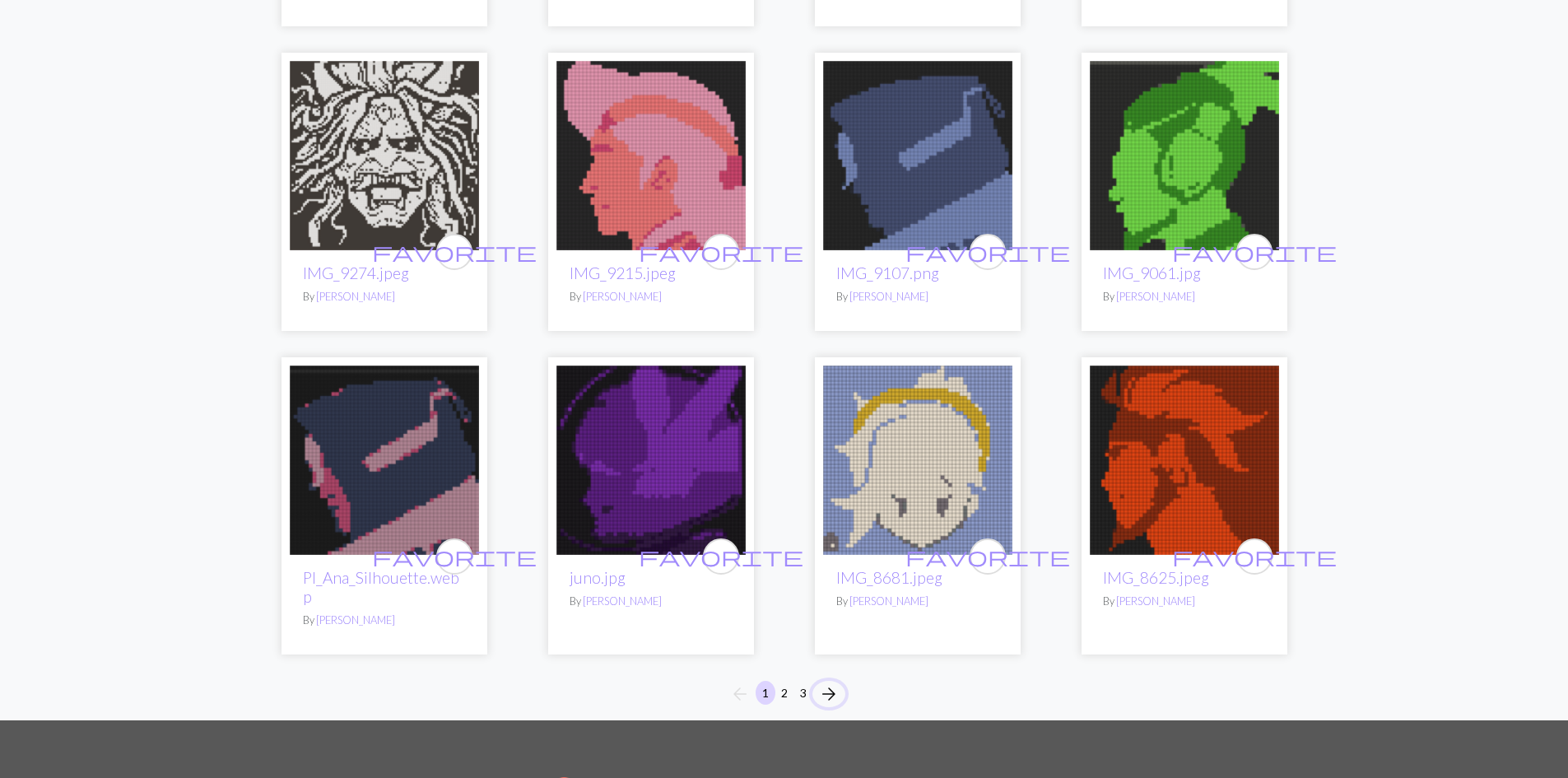
click at [830, 682] on span "arrow_forward" at bounding box center [828, 694] width 19 height 23
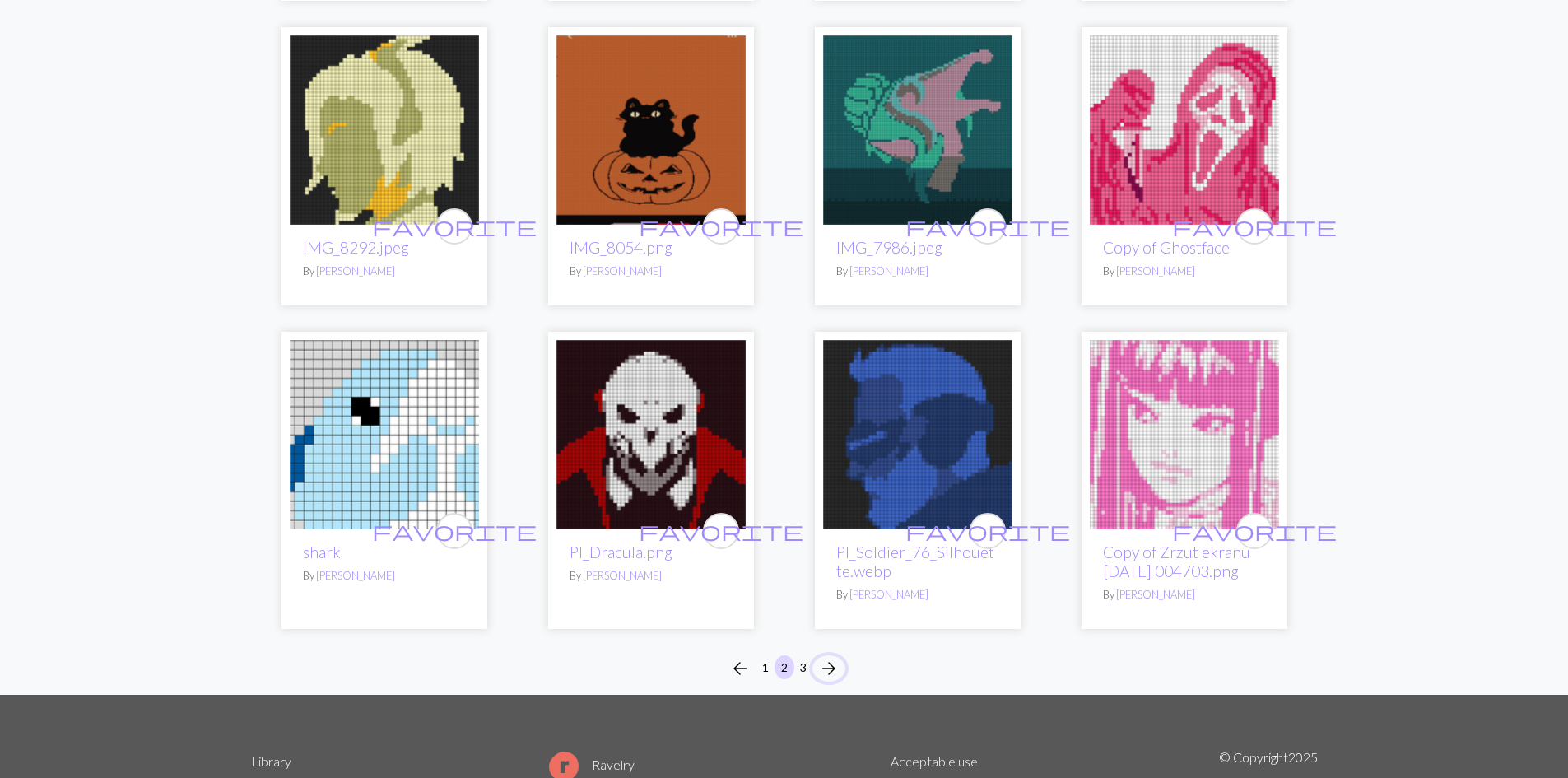
scroll to position [988, 0]
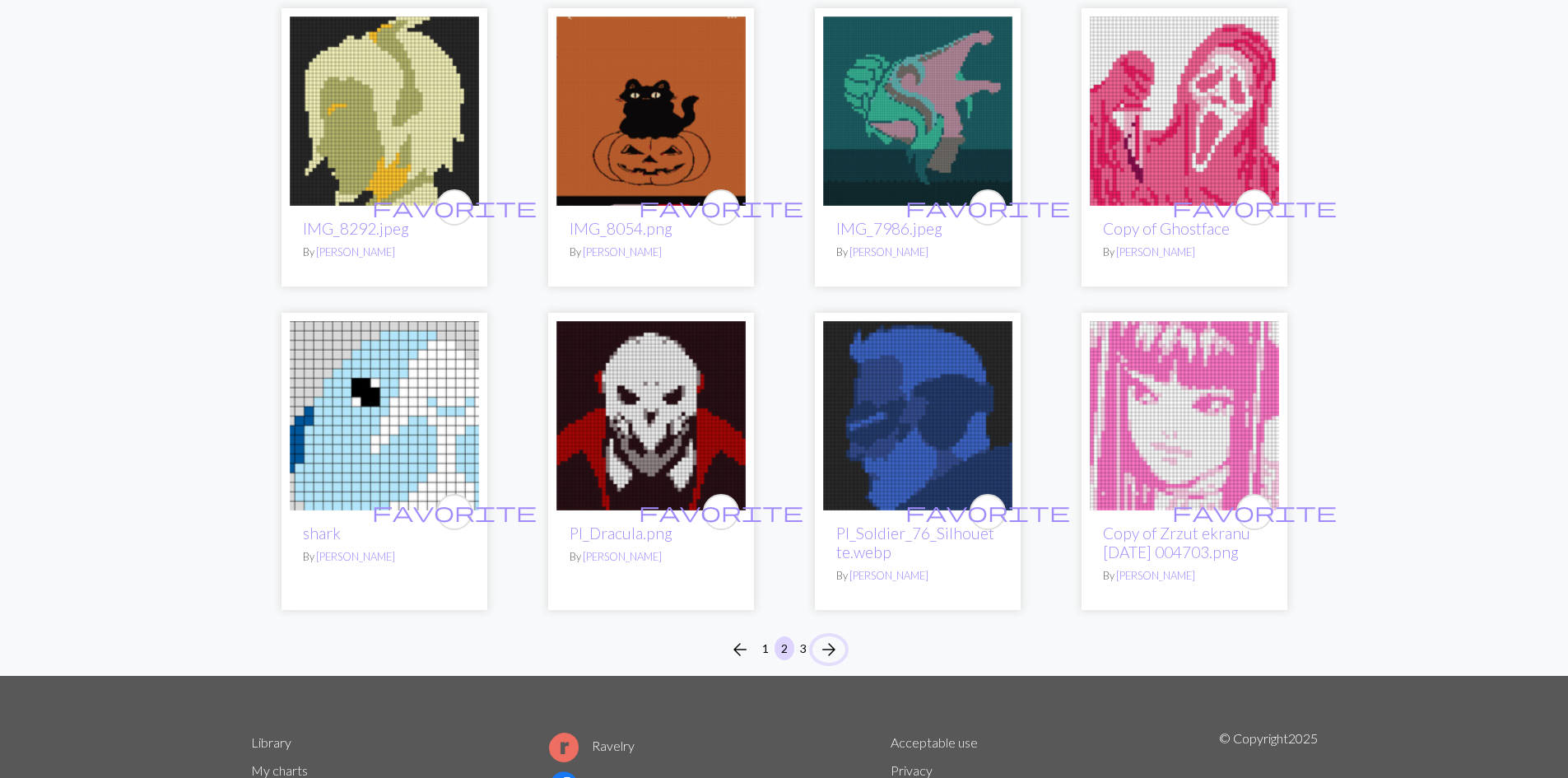
click at [831, 661] on span "arrow_forward" at bounding box center [828, 650] width 19 height 23
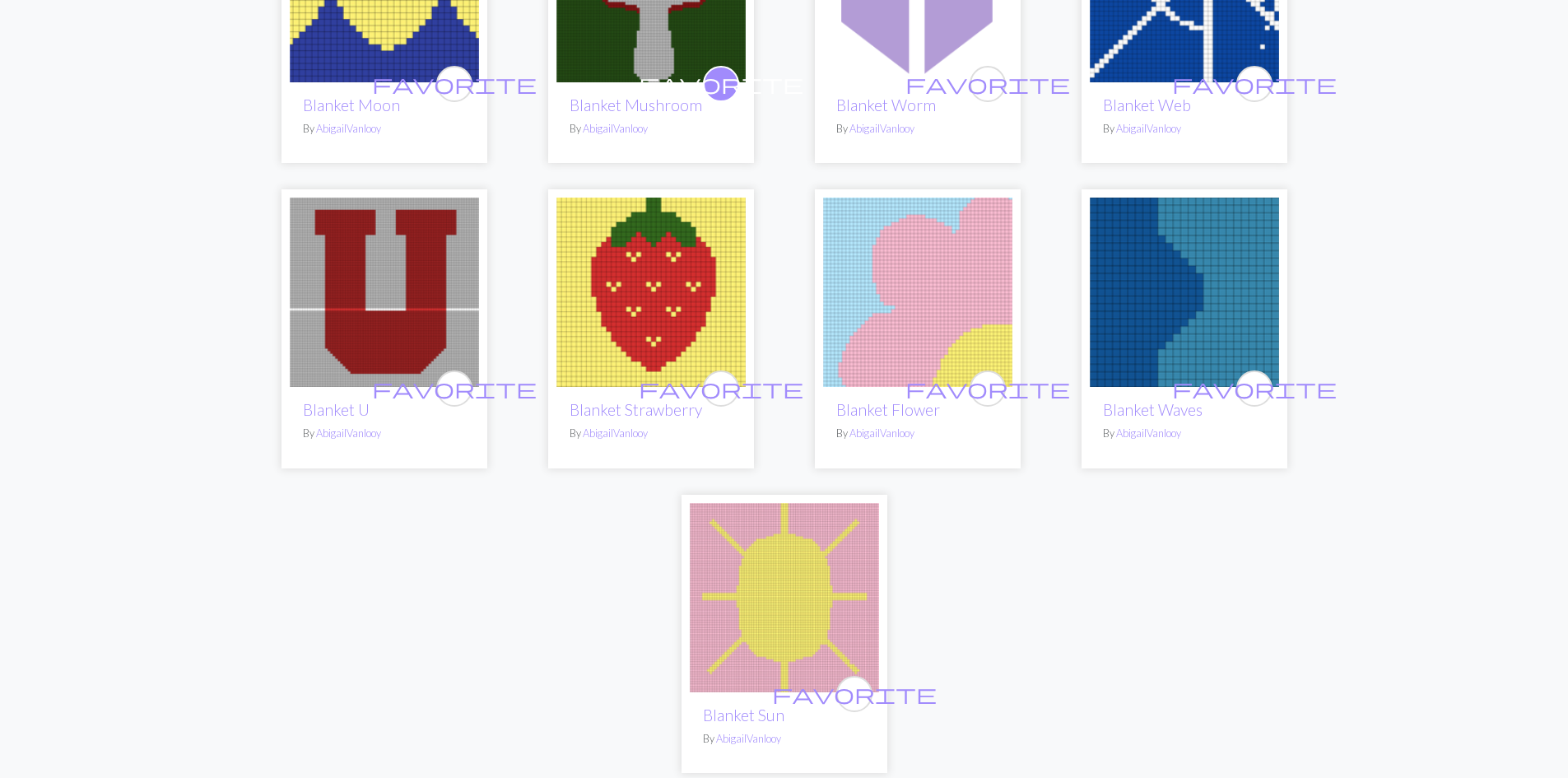
scroll to position [412, 0]
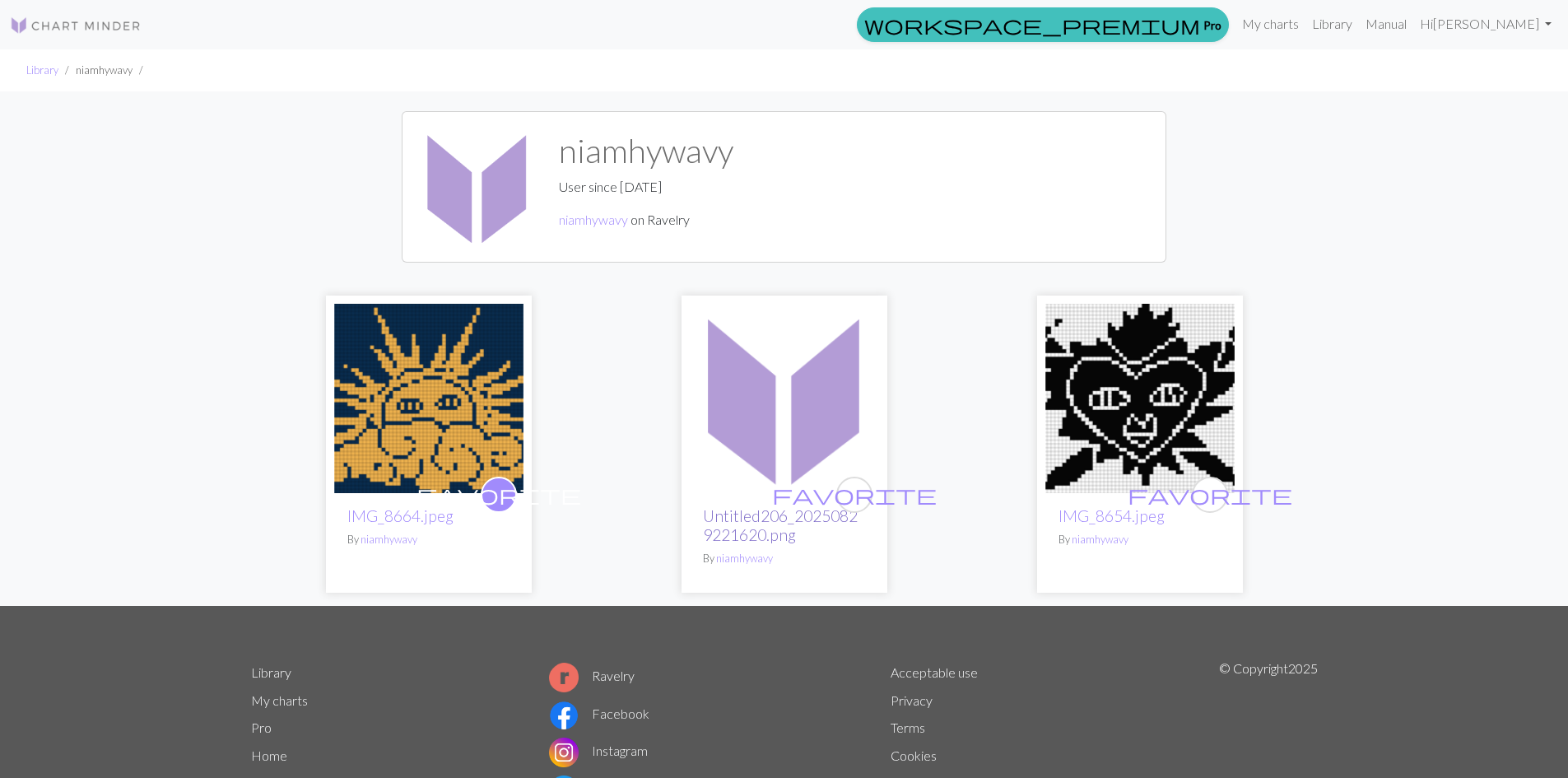
click at [766, 512] on link "Untitled206_20250829221620.png" at bounding box center [780, 525] width 155 height 38
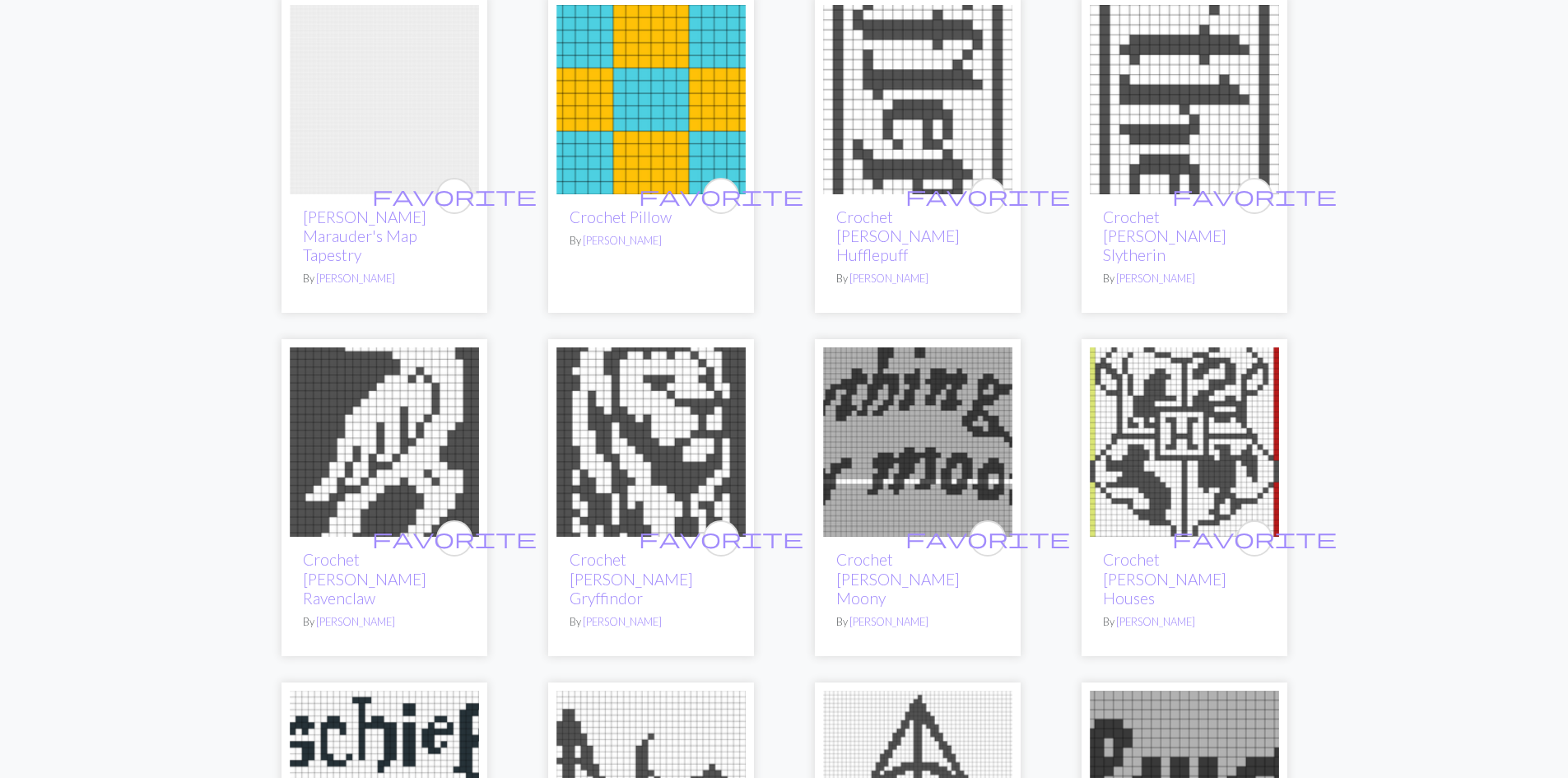
scroll to position [412, 0]
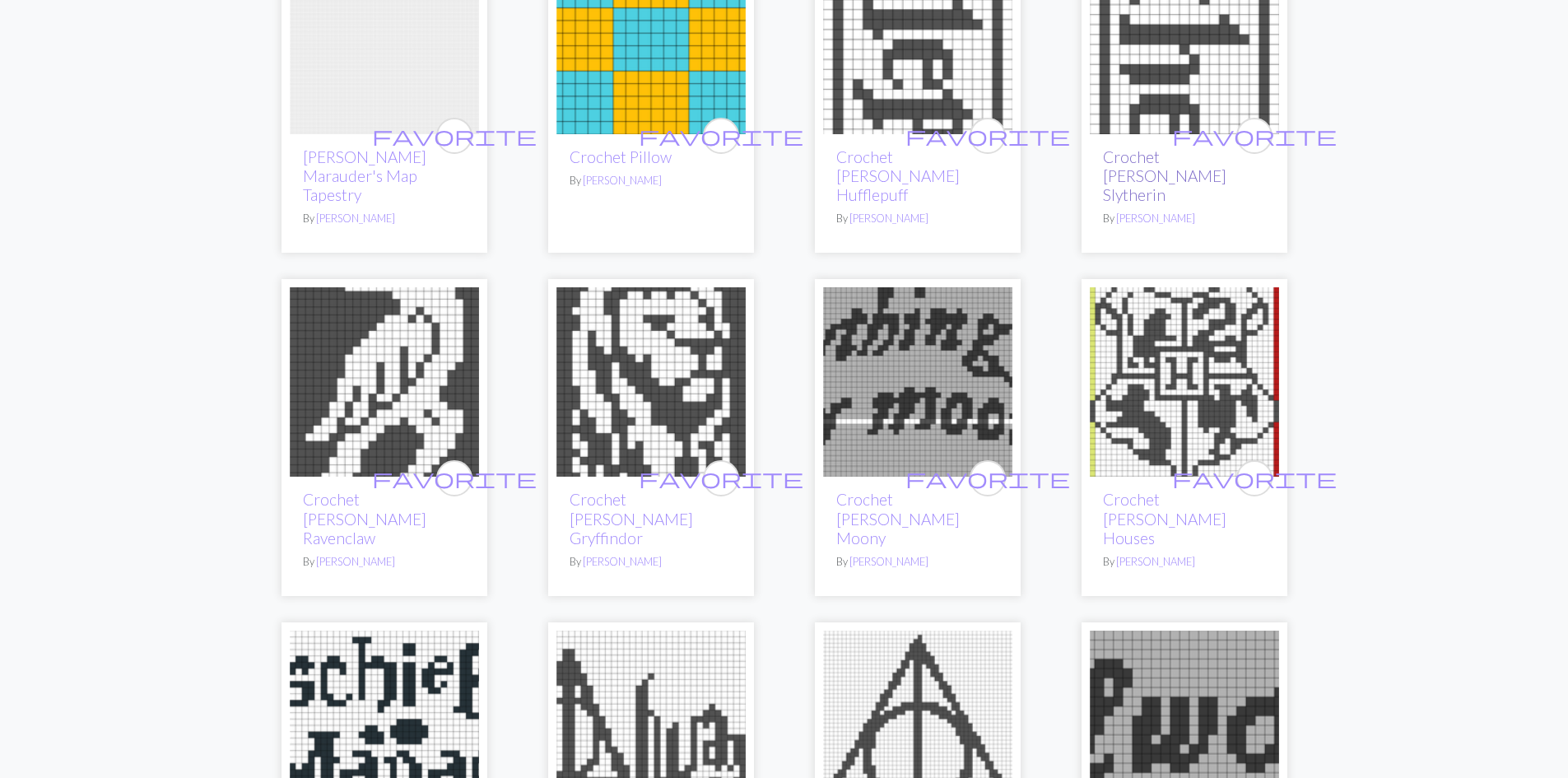
click at [1186, 159] on link "Crochet [PERSON_NAME] Slytherin" at bounding box center [1164, 175] width 124 height 57
